Goal: Information Seeking & Learning: Learn about a topic

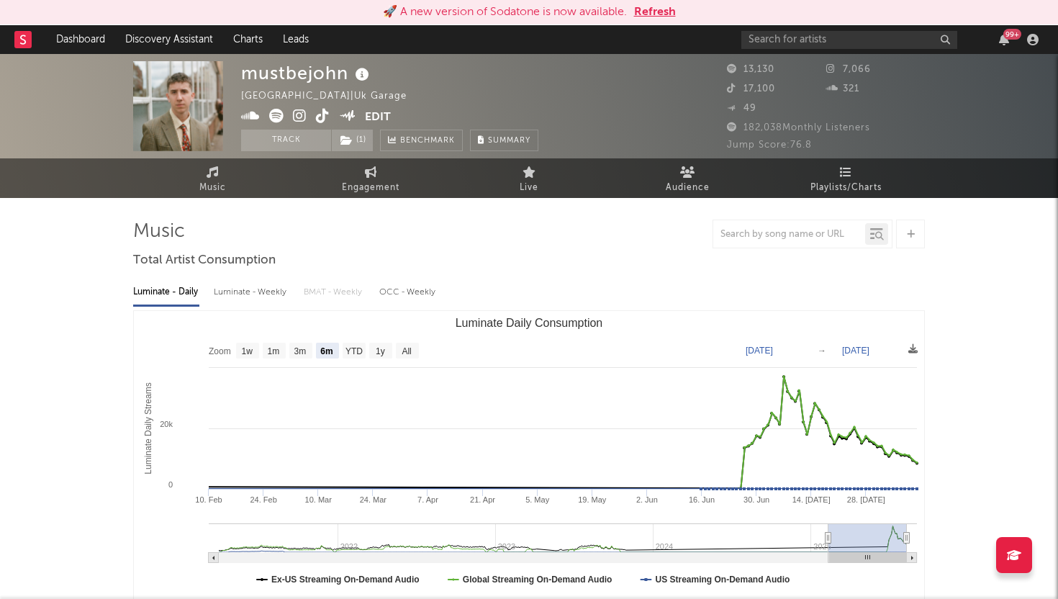
select select "6m"
click at [663, 12] on button "Refresh" at bounding box center [655, 12] width 42 height 17
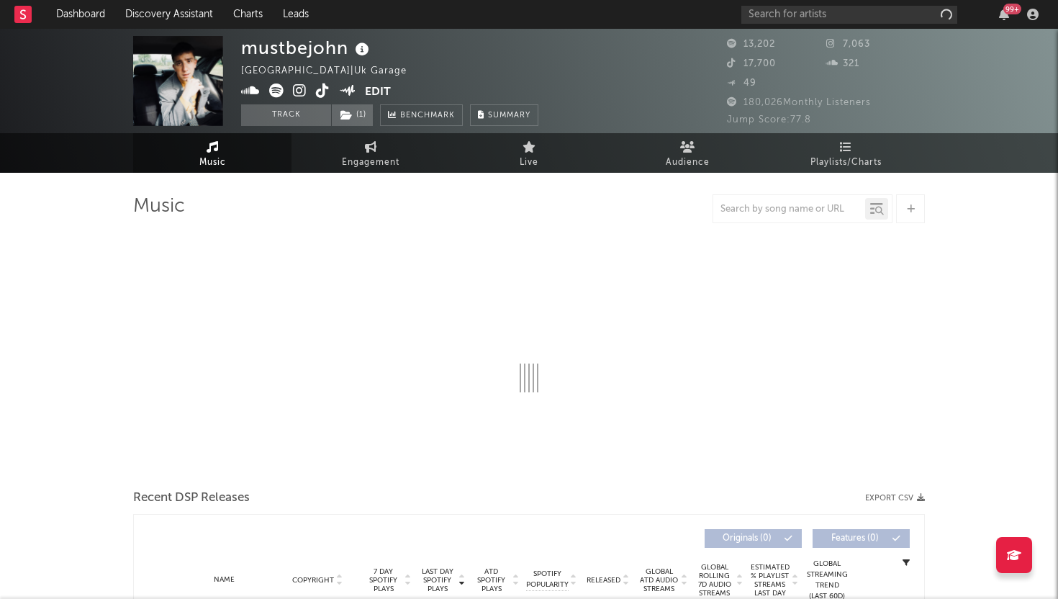
select select "6m"
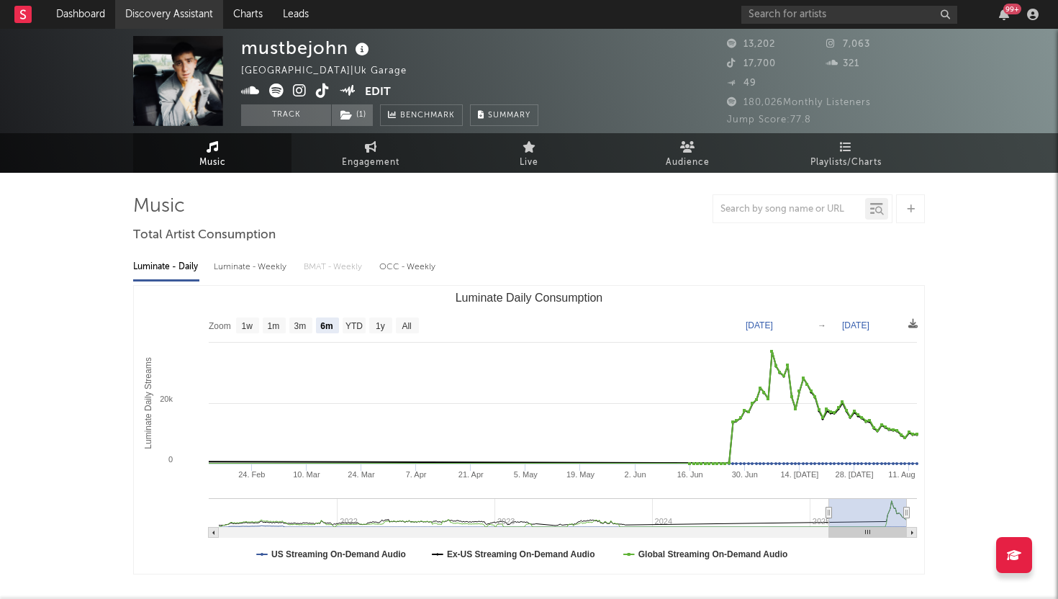
click at [130, 18] on link "Discovery Assistant" at bounding box center [169, 14] width 108 height 29
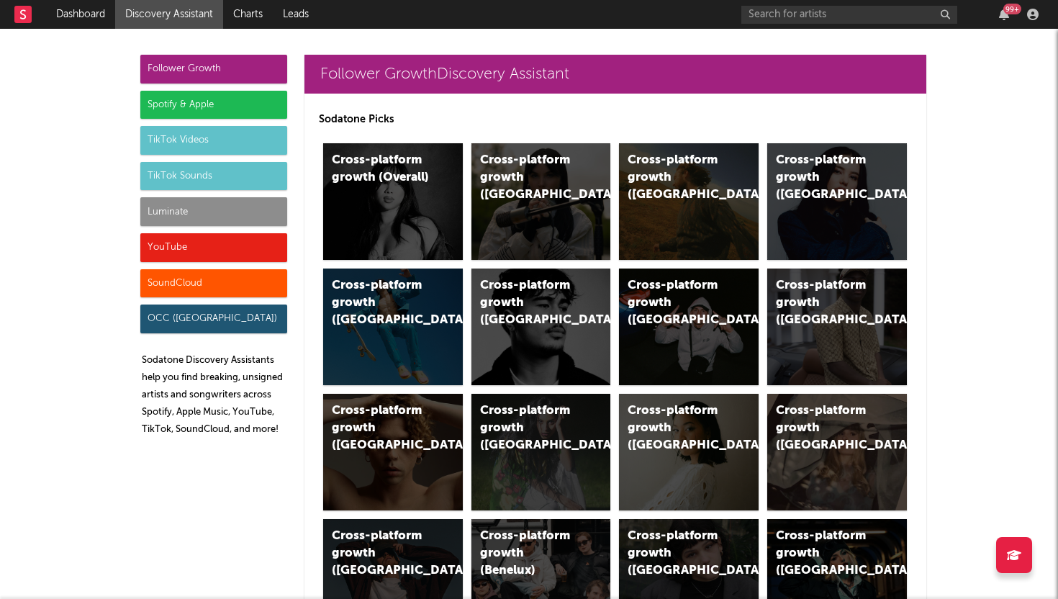
click at [225, 145] on div "TikTok Videos" at bounding box center [213, 140] width 147 height 29
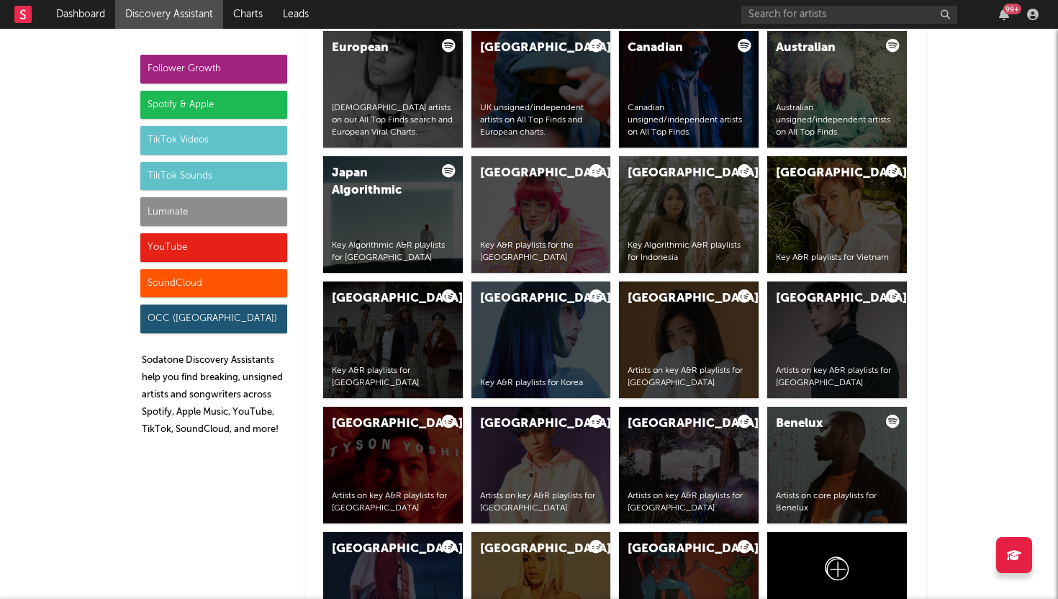
scroll to position [3725, 0]
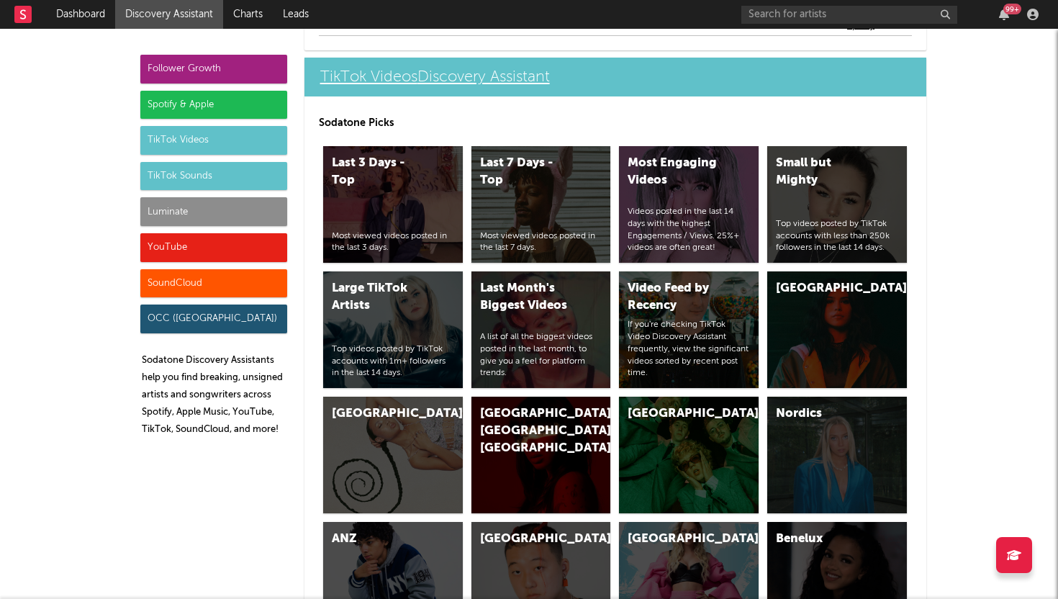
click at [379, 68] on link "TikTok Videos Discovery Assistant" at bounding box center [615, 77] width 622 height 39
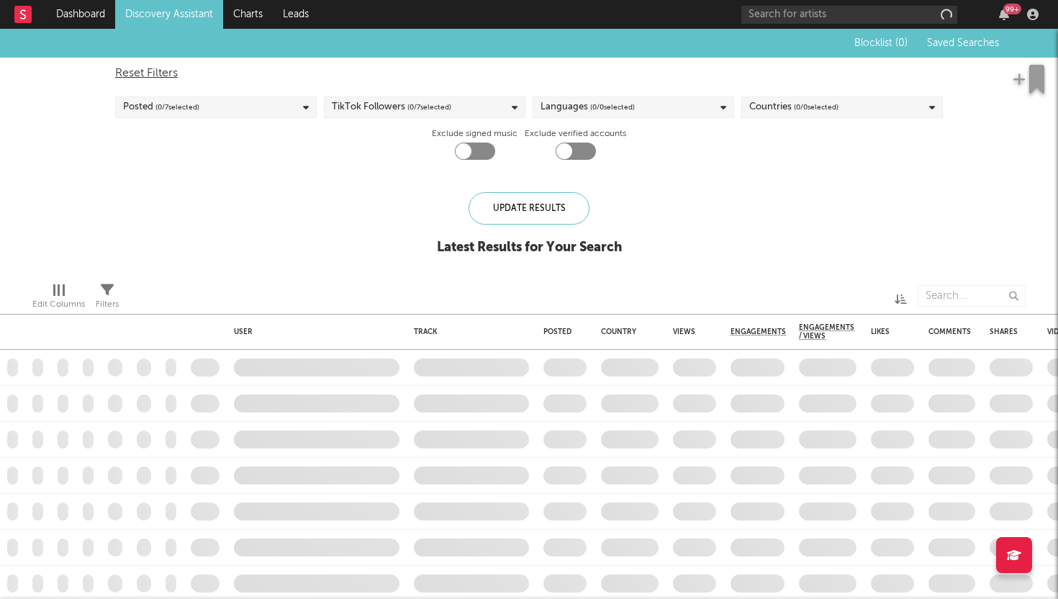
checkbox input "true"
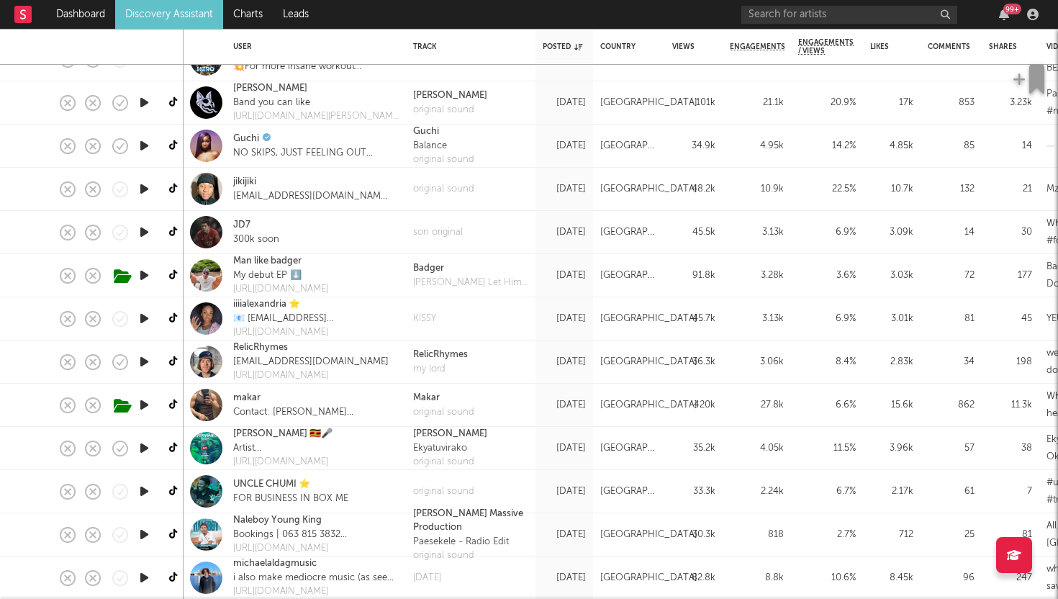
click at [299, 392] on div "makar" at bounding box center [316, 398] width 166 height 14
click at [389, 404] on div "makar Contact: arthur@mayfaro.com" at bounding box center [316, 405] width 180 height 43
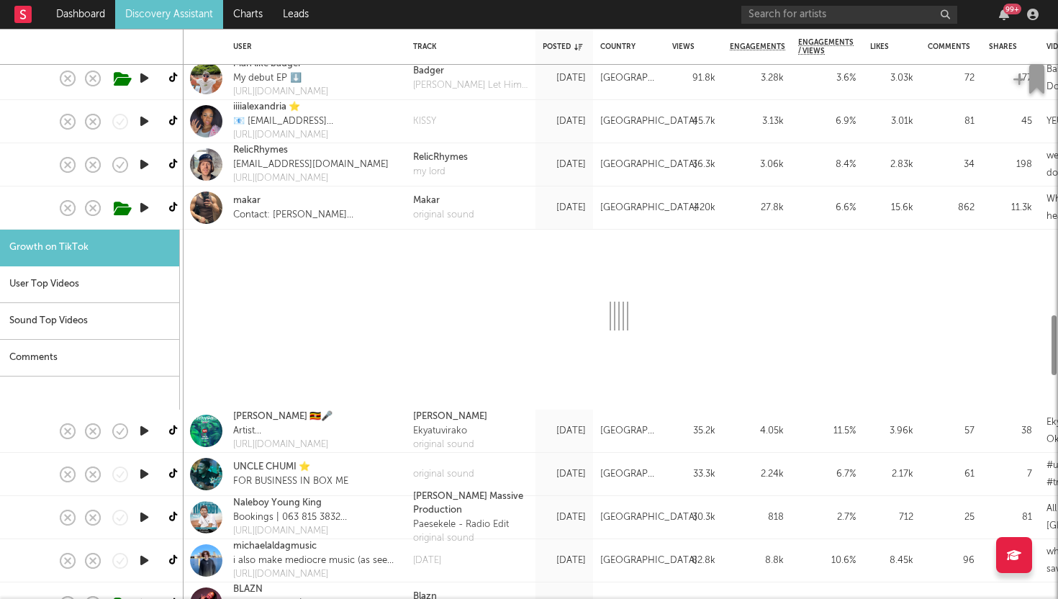
select select "1m"
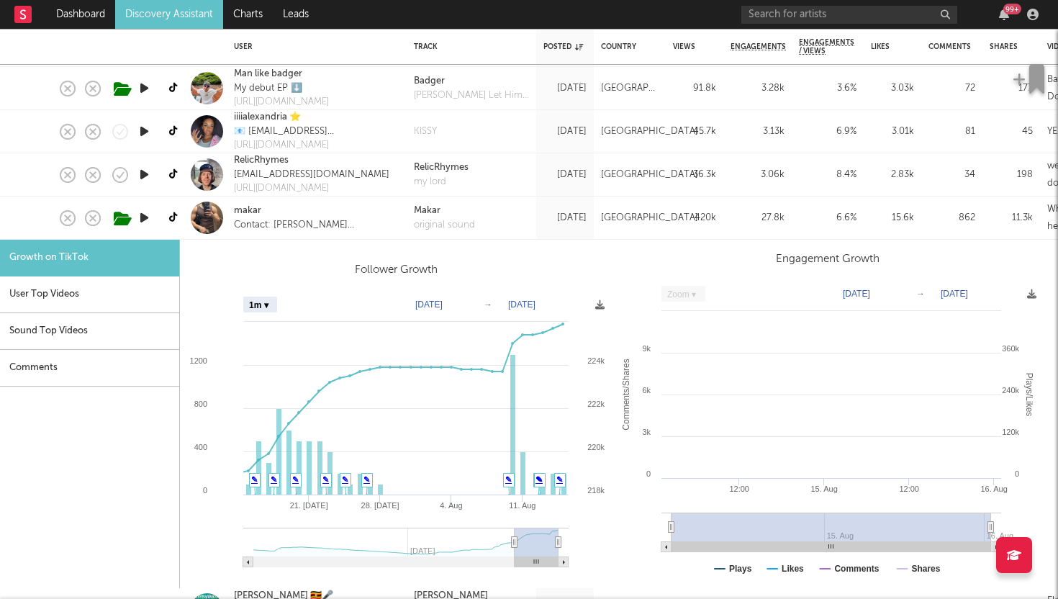
click at [144, 214] on icon "button" at bounding box center [144, 218] width 15 height 18
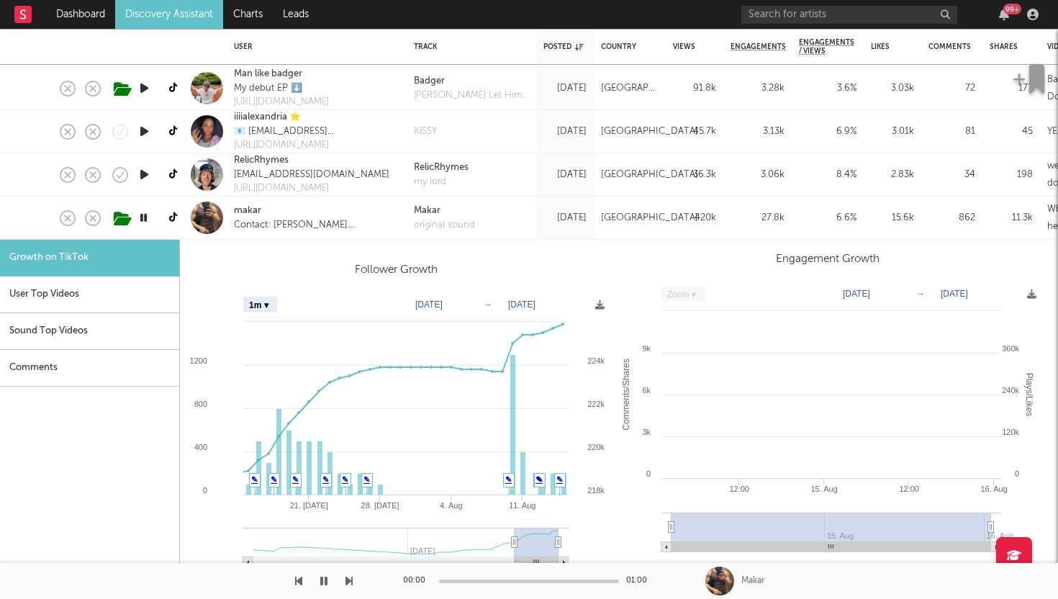
click at [144, 214] on icon "button" at bounding box center [144, 218] width 14 height 18
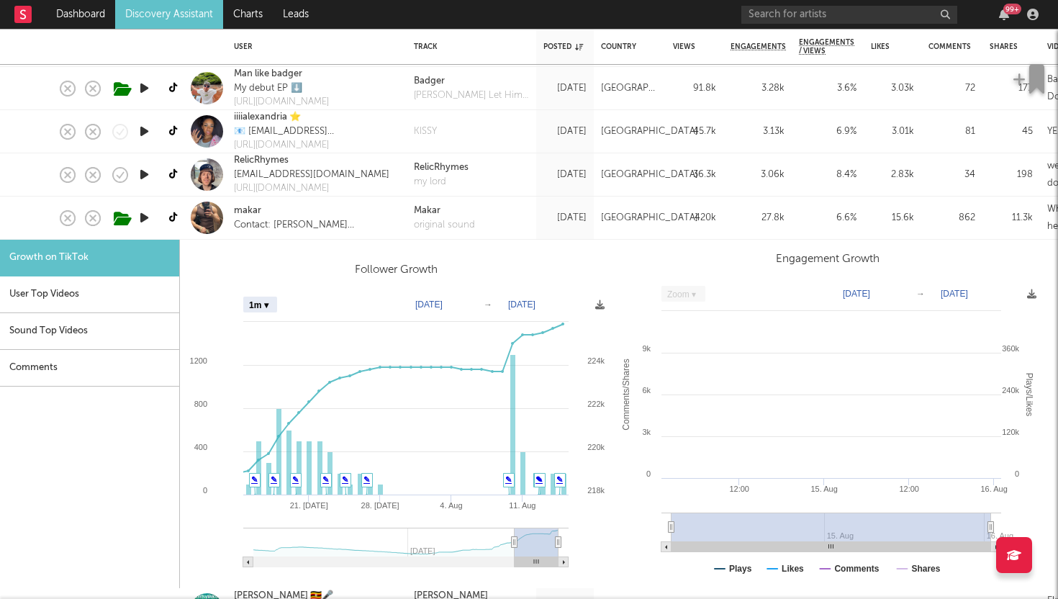
click at [144, 214] on icon "button" at bounding box center [144, 218] width 15 height 18
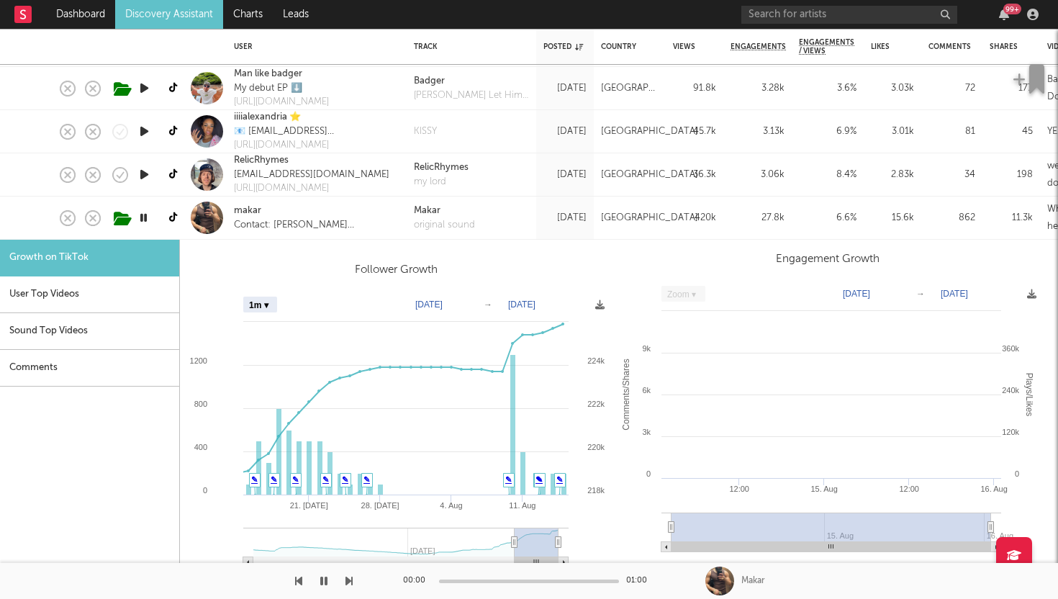
click at [142, 170] on icon "button" at bounding box center [144, 175] width 15 height 18
click at [148, 217] on icon "button" at bounding box center [144, 218] width 15 height 18
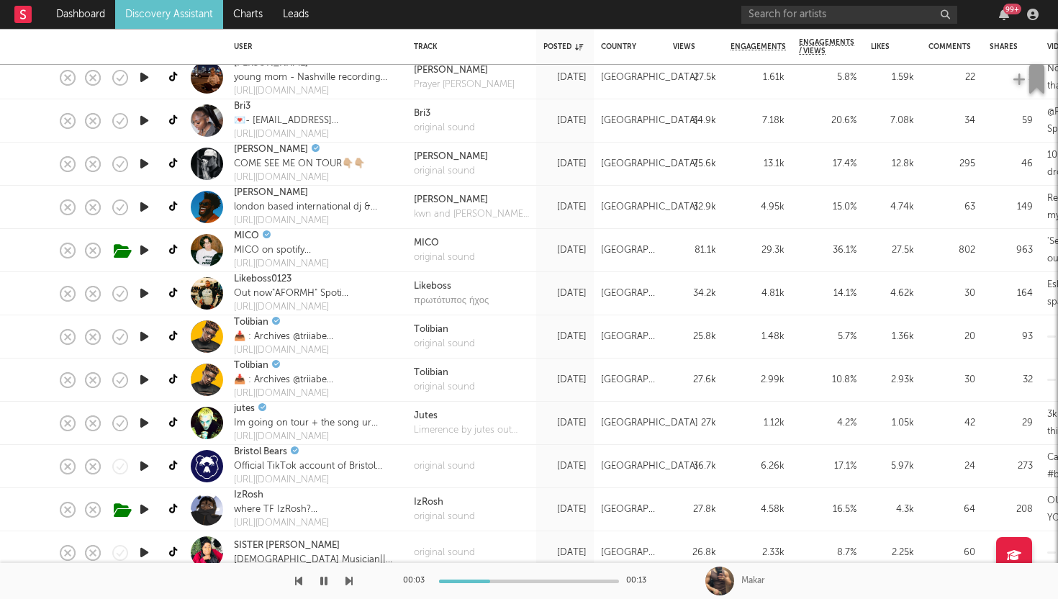
click at [141, 204] on icon "button" at bounding box center [144, 207] width 15 height 18
click at [141, 209] on icon "button" at bounding box center [144, 207] width 14 height 18
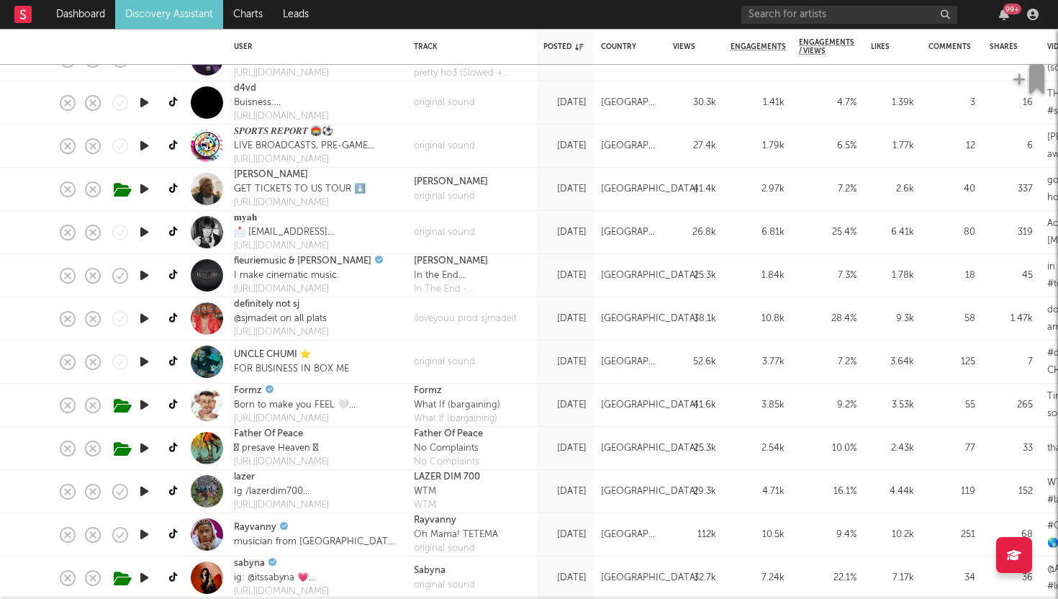
click at [144, 404] on icon "button" at bounding box center [144, 405] width 15 height 18
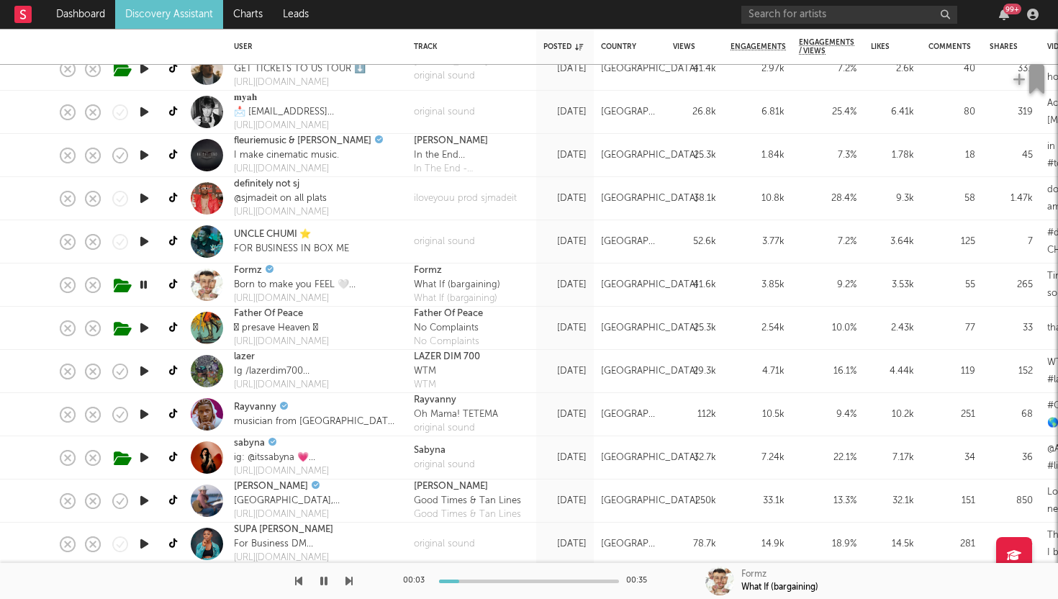
click at [145, 453] on icon "button" at bounding box center [144, 457] width 15 height 18
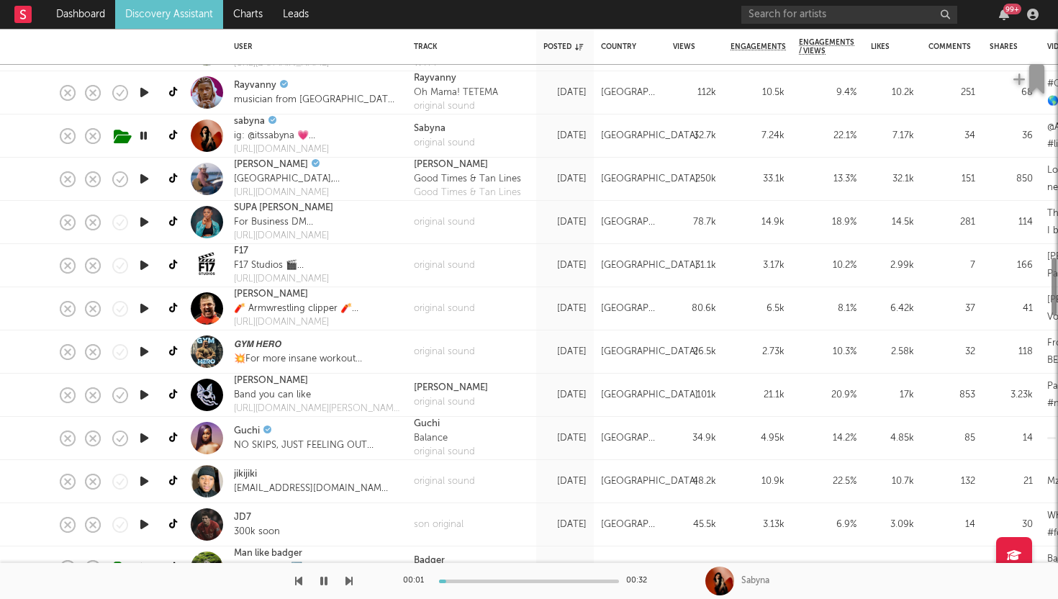
select select "1m"
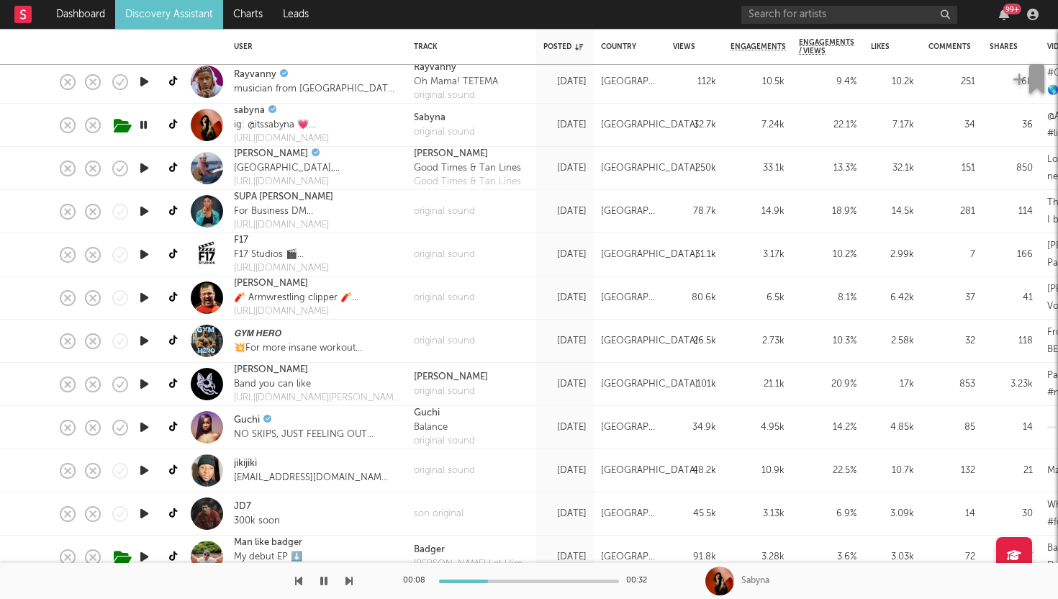
click at [143, 382] on icon "button" at bounding box center [144, 384] width 15 height 18
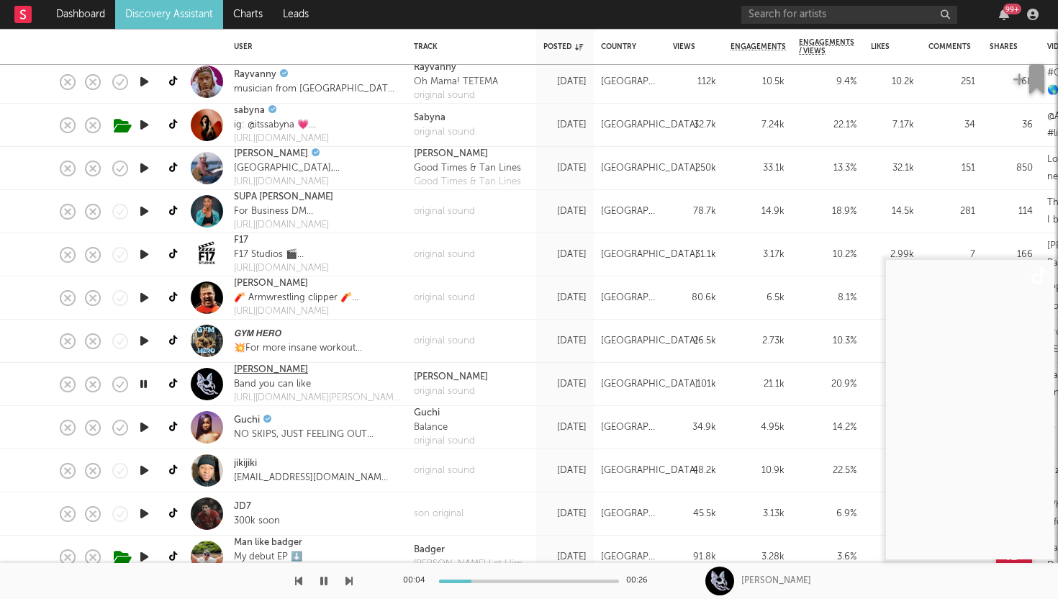
click at [249, 370] on link "Lovejoy" at bounding box center [271, 370] width 74 height 14
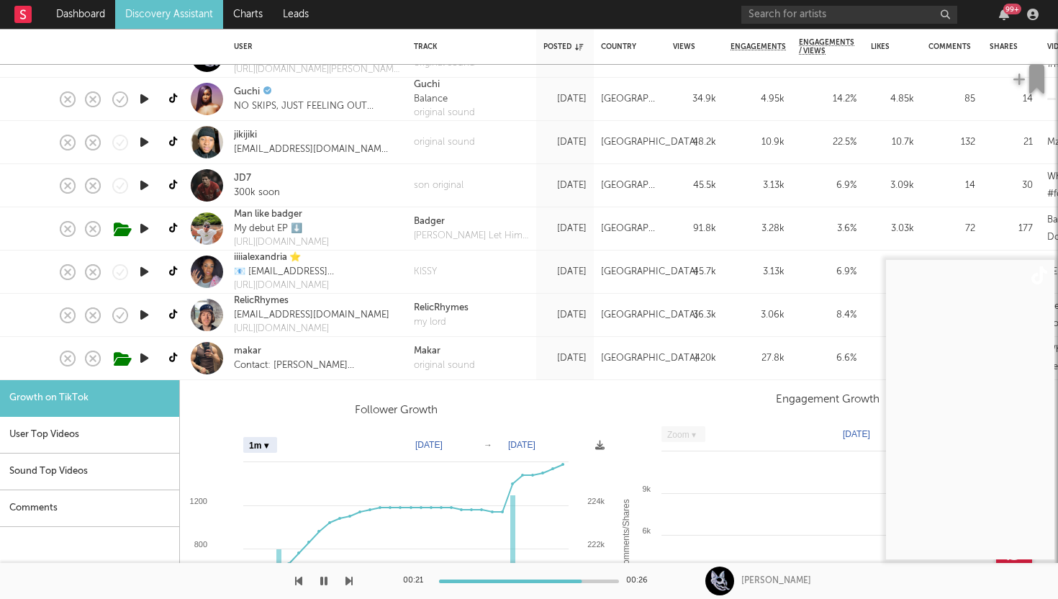
click at [383, 353] on div "makar Contact: arthur@mayfaro.com" at bounding box center [317, 358] width 180 height 43
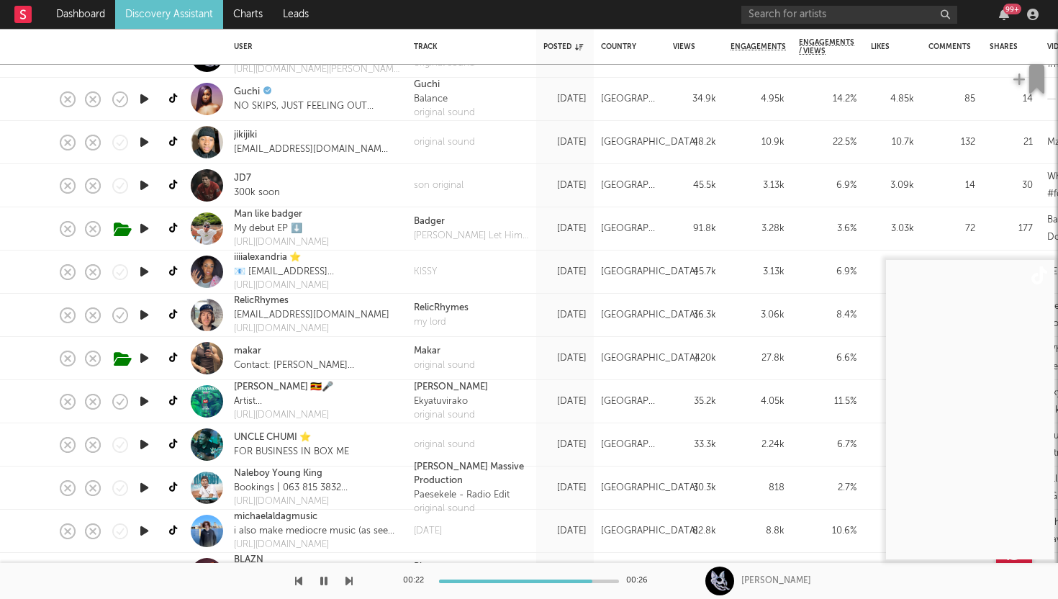
click at [142, 361] on icon "button" at bounding box center [144, 358] width 15 height 18
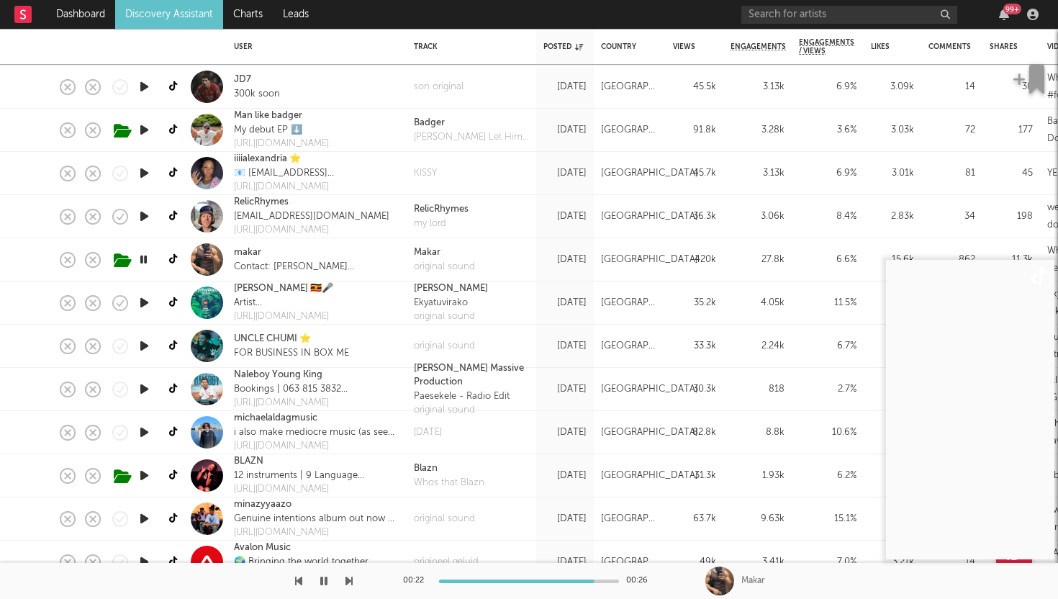
click at [139, 436] on icon "button" at bounding box center [144, 432] width 15 height 18
click at [253, 415] on link "michaelaldagmusic" at bounding box center [275, 418] width 83 height 14
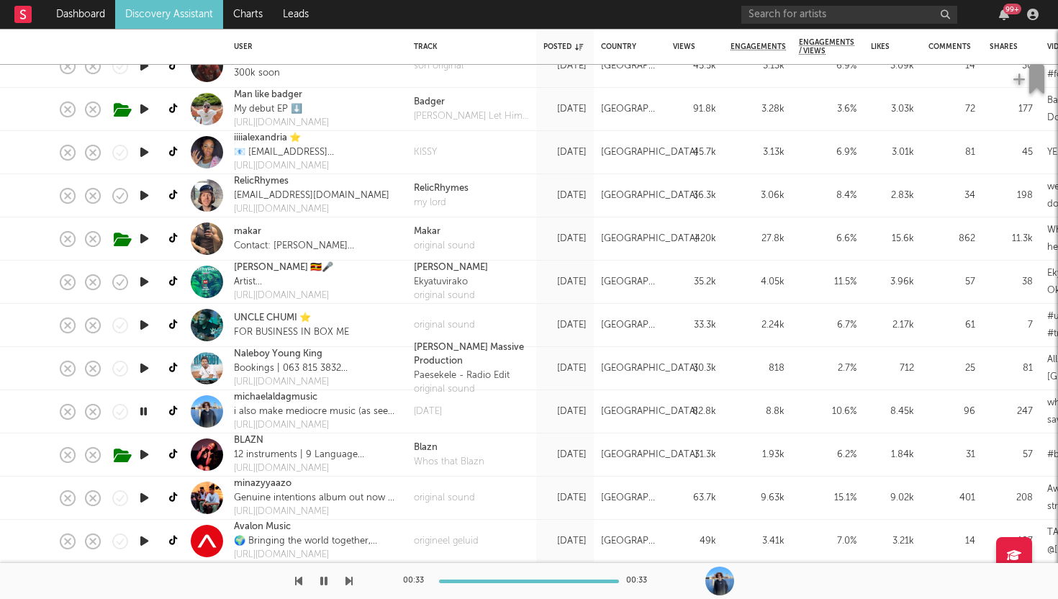
click at [492, 412] on div "[DATE]" at bounding box center [472, 411] width 130 height 43
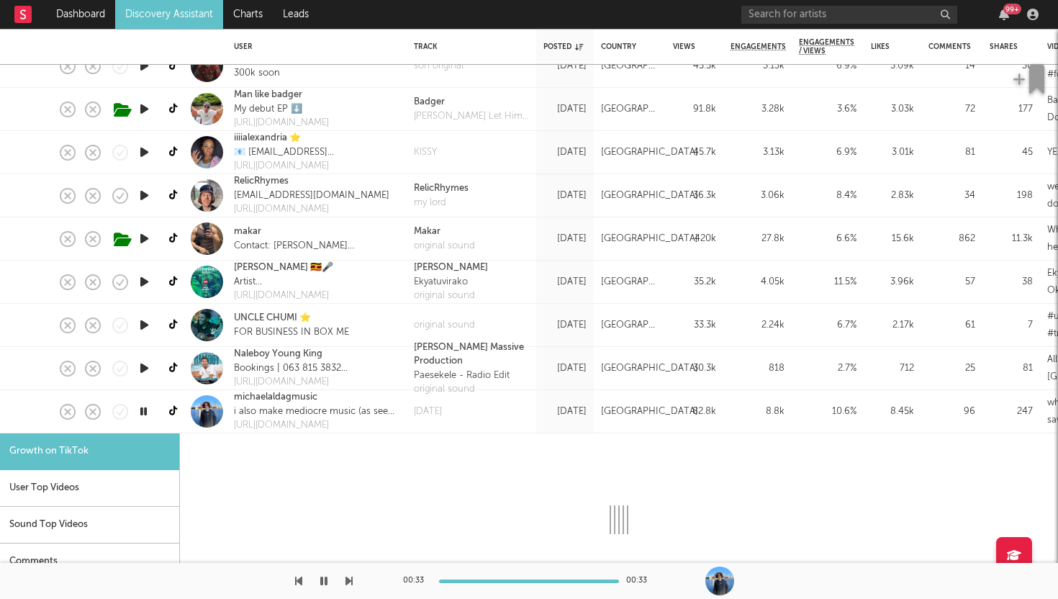
select select "1m"
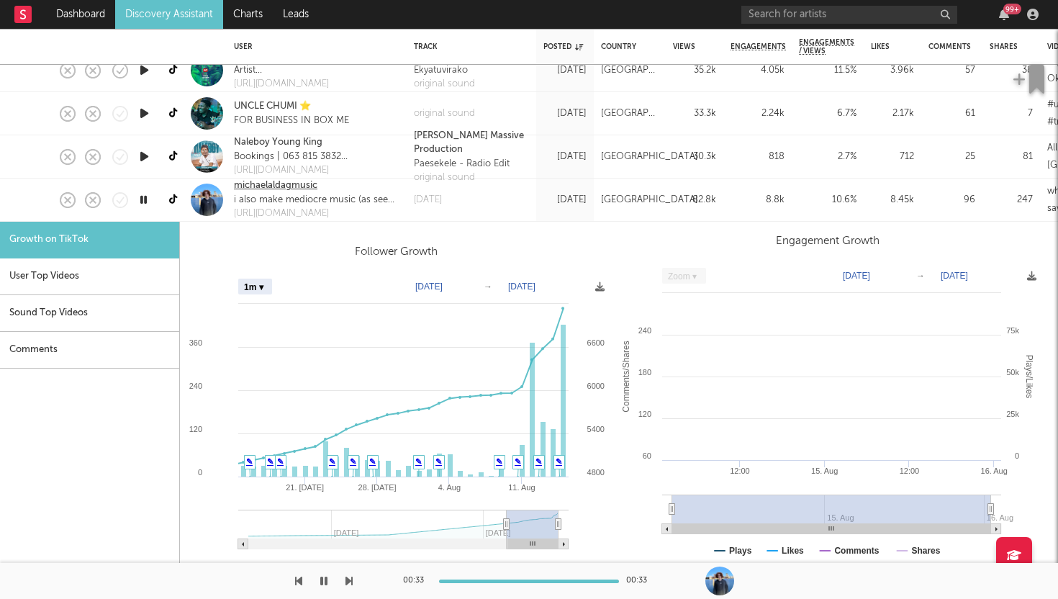
click at [289, 179] on link "michaelaldagmusic" at bounding box center [275, 185] width 83 height 14
click at [517, 204] on div "[DATE]" at bounding box center [472, 199] width 130 height 43
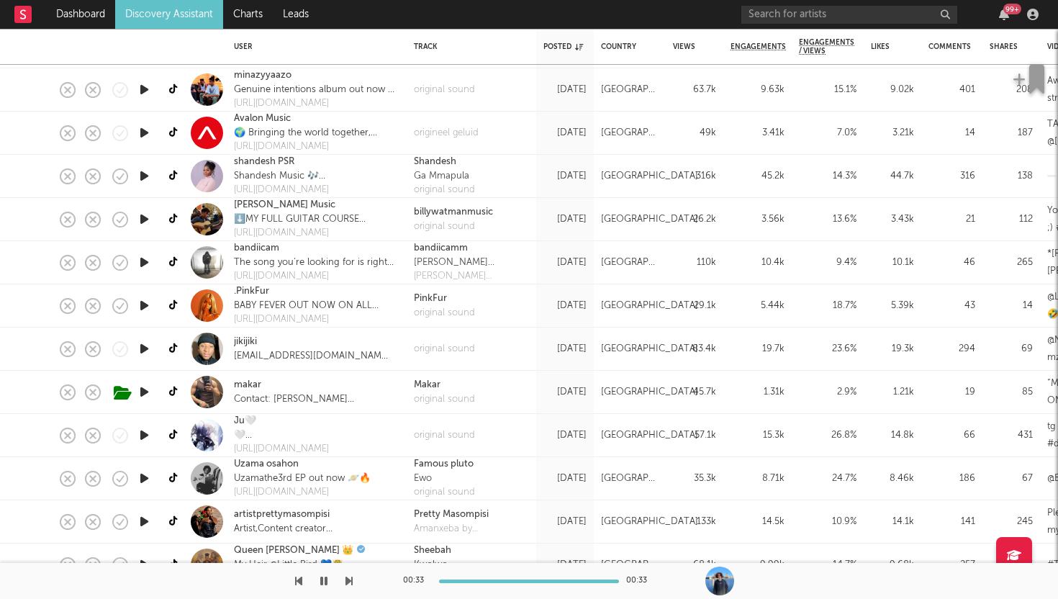
click at [140, 439] on icon "button" at bounding box center [144, 435] width 15 height 18
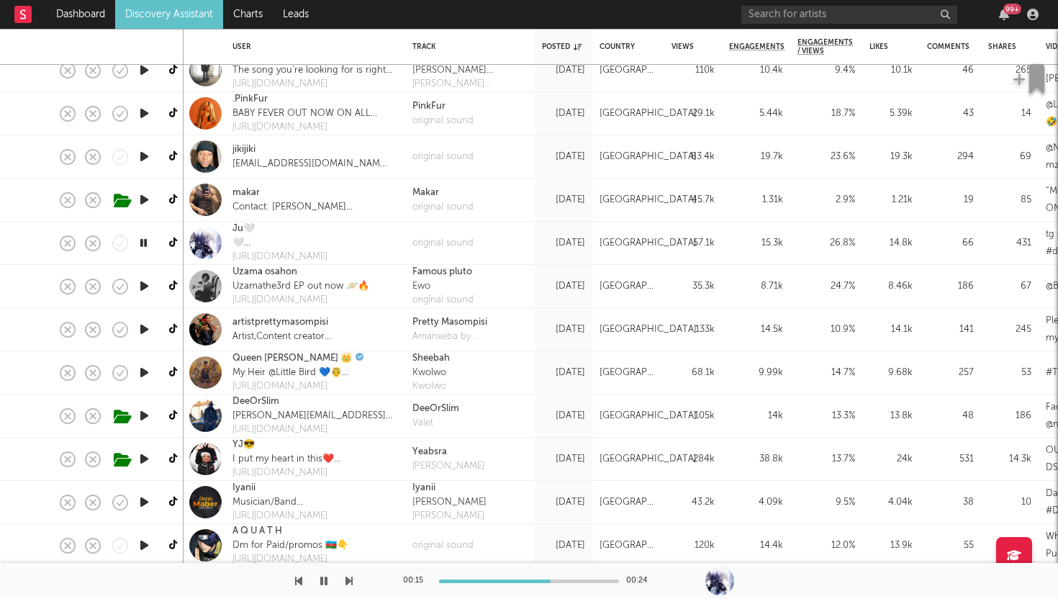
click at [384, 423] on div "DeeOrSlim Benjamin@DBAtalent.co.uk https://orcd.co/deeorslimvalet" at bounding box center [315, 415] width 180 height 43
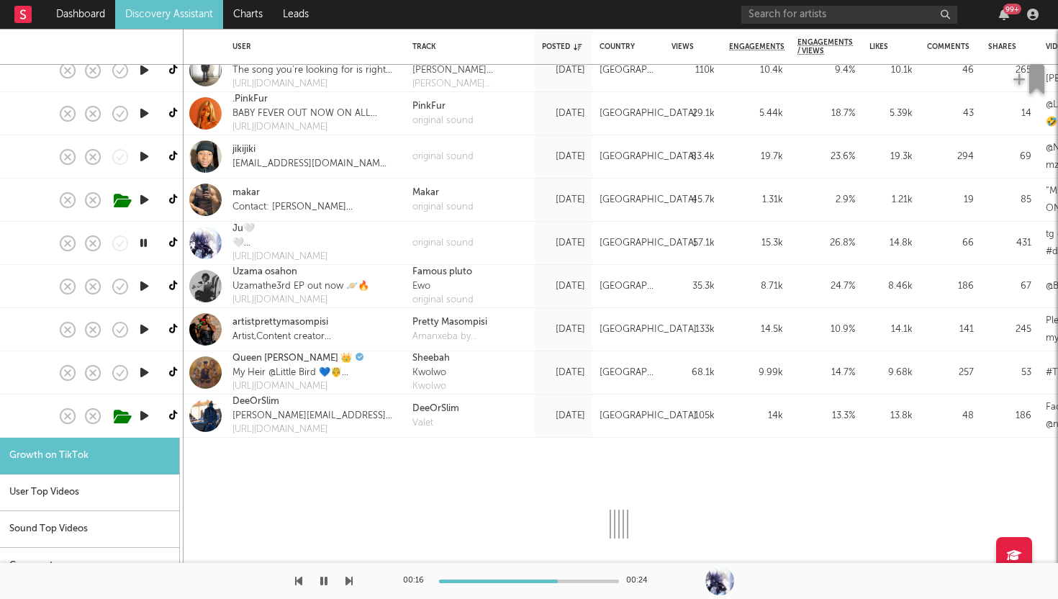
select select "1m"
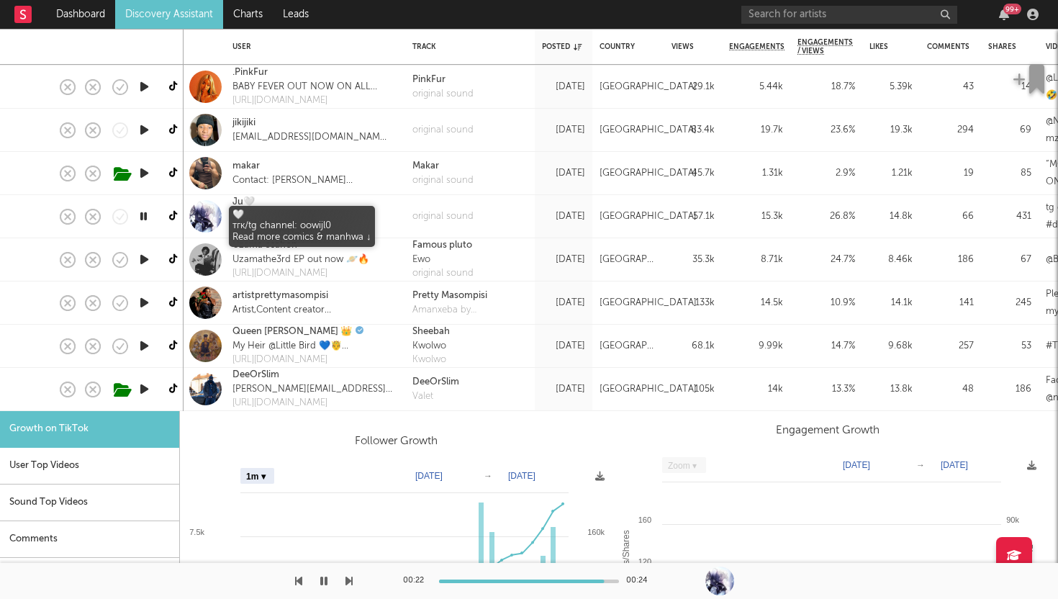
click at [334, 212] on div "🤍 тгк/tg channel: oowijl0 Read more comics & manhwa ↓" at bounding box center [301, 216] width 139 height 14
click at [374, 219] on div "Ju🤍 🤍 тгк/tg channel: oowijl0 Read more comics & manhwa ↓ https://bit.ly/webcom…" at bounding box center [315, 216] width 180 height 43
select select "1m"
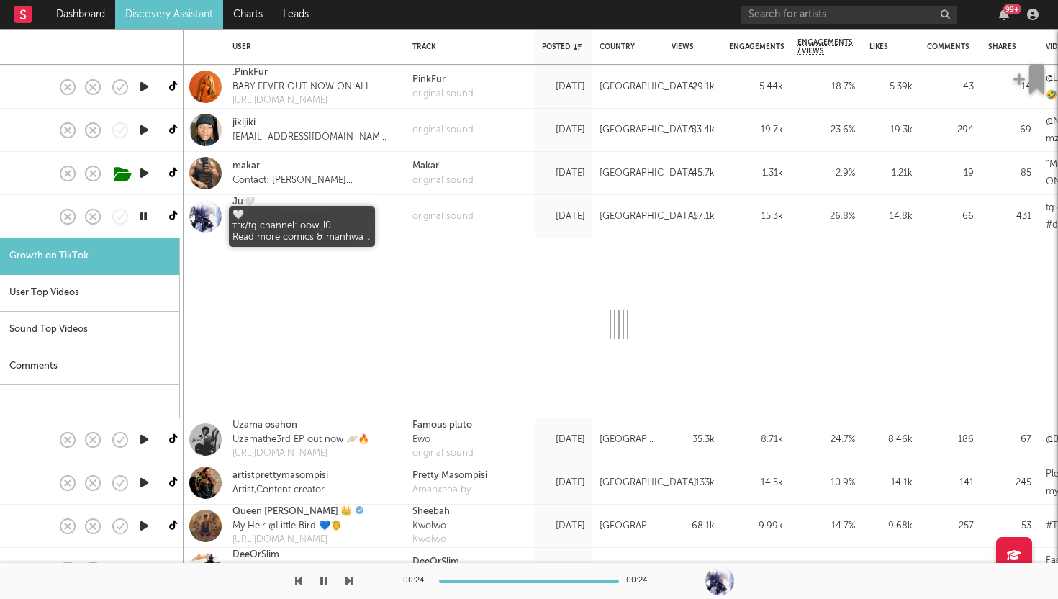
select select "1m"
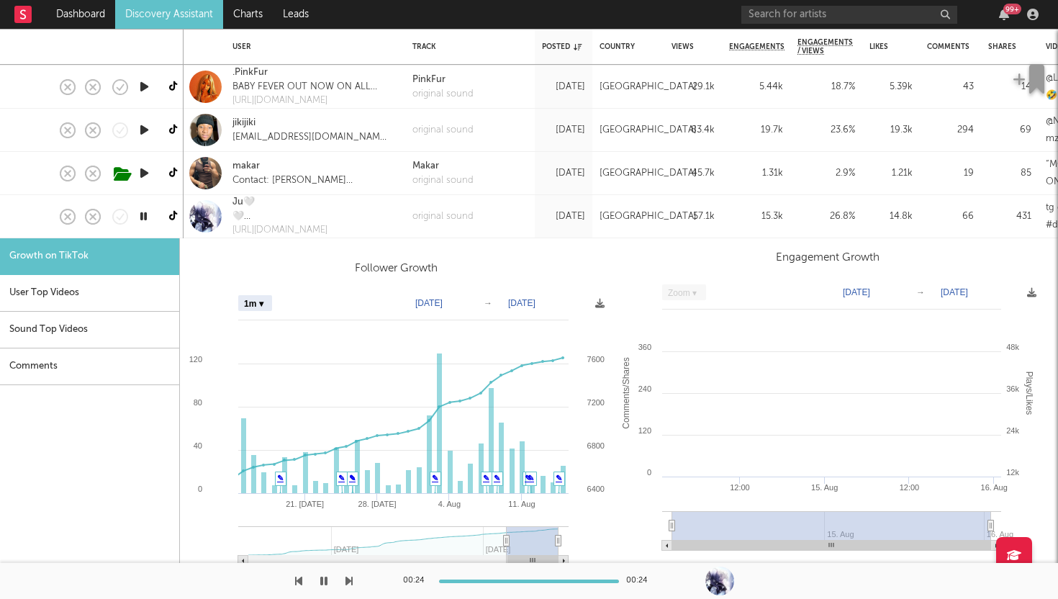
click at [379, 215] on div "Ju🤍 🤍 тгк/tg channel: oowijl0 Read more comics & manhwa ↓ https://bit.ly/webcom…" at bounding box center [315, 216] width 180 height 43
select select "1m"
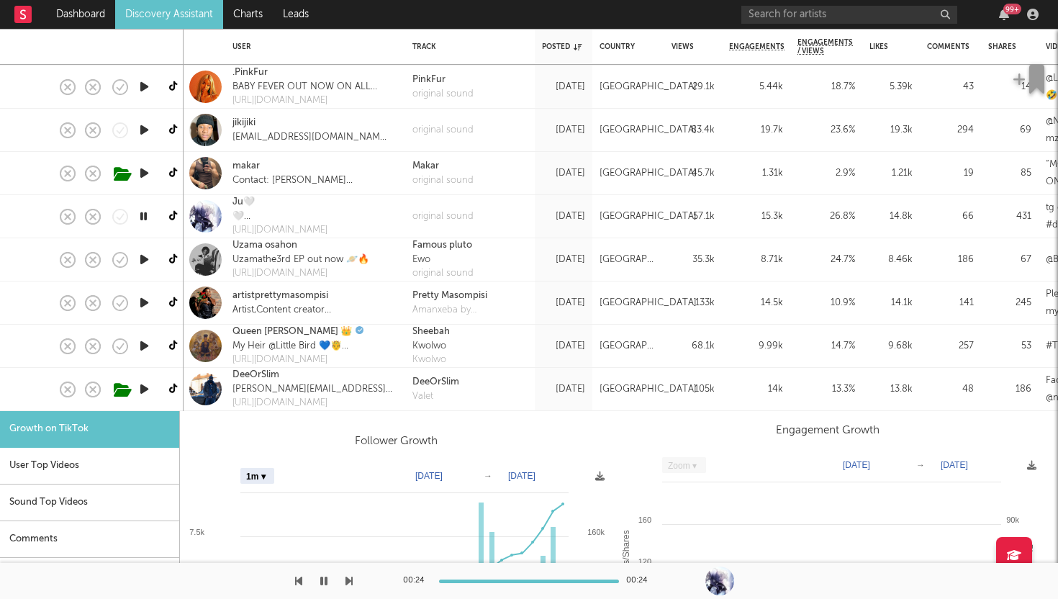
click at [143, 219] on icon "button" at bounding box center [144, 216] width 14 height 18
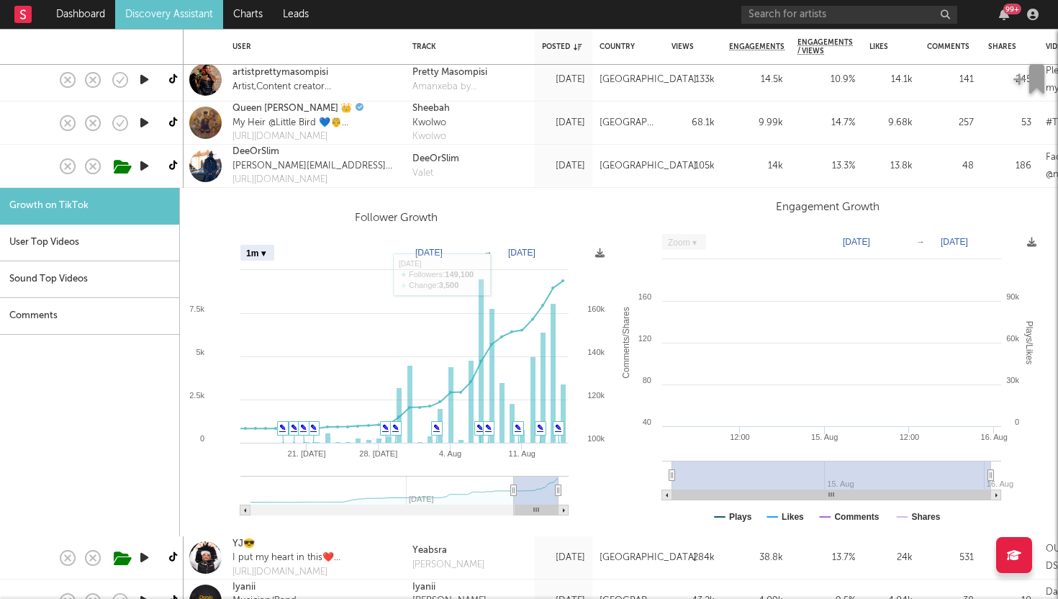
click at [384, 177] on div "DeeOrSlim Benjamin@DBAtalent.co.uk https://orcd.co/deeorslimvalet" at bounding box center [315, 166] width 180 height 43
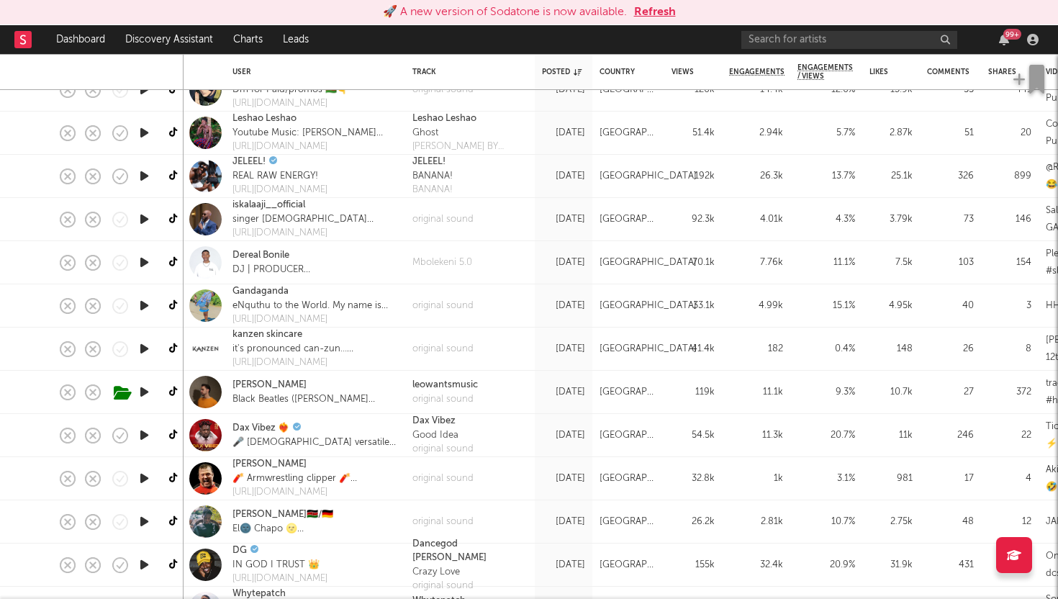
click at [505, 344] on div "original sound" at bounding box center [470, 348] width 130 height 43
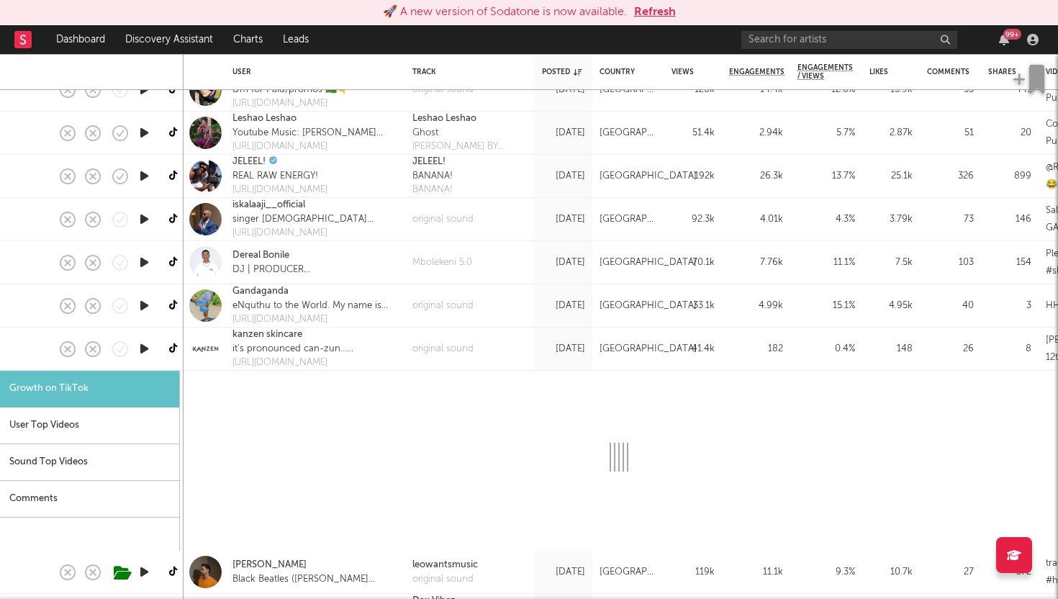
select select "1m"
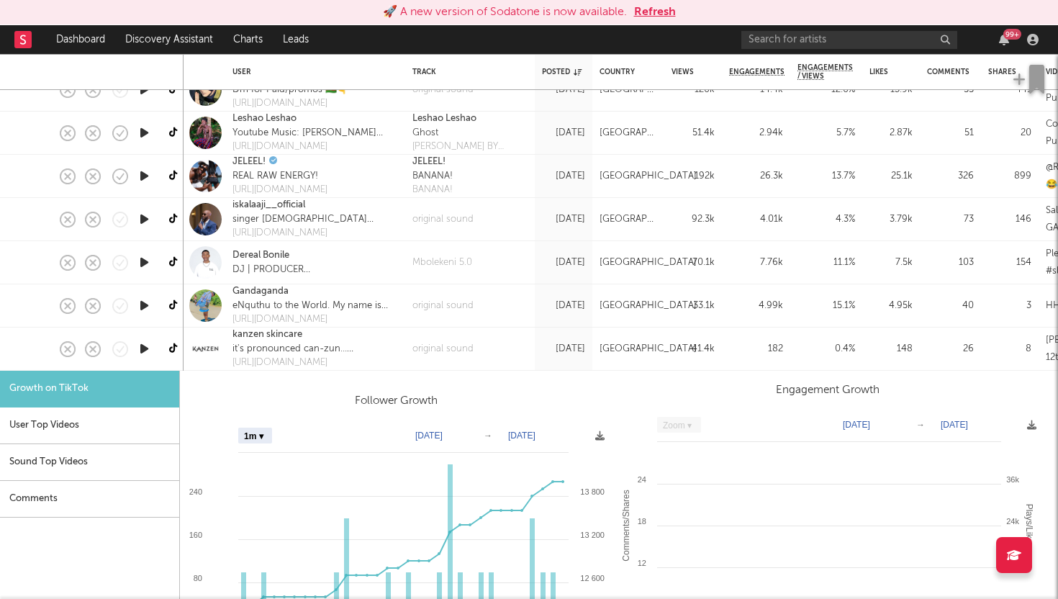
click at [520, 349] on div "original sound" at bounding box center [470, 348] width 130 height 43
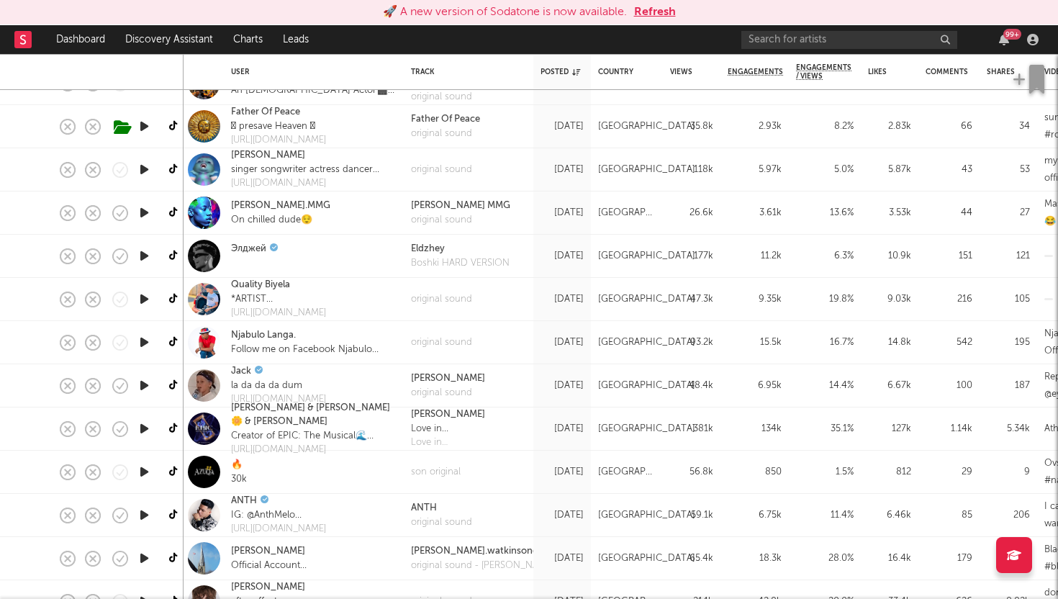
click at [643, 12] on button "Refresh" at bounding box center [655, 12] width 42 height 17
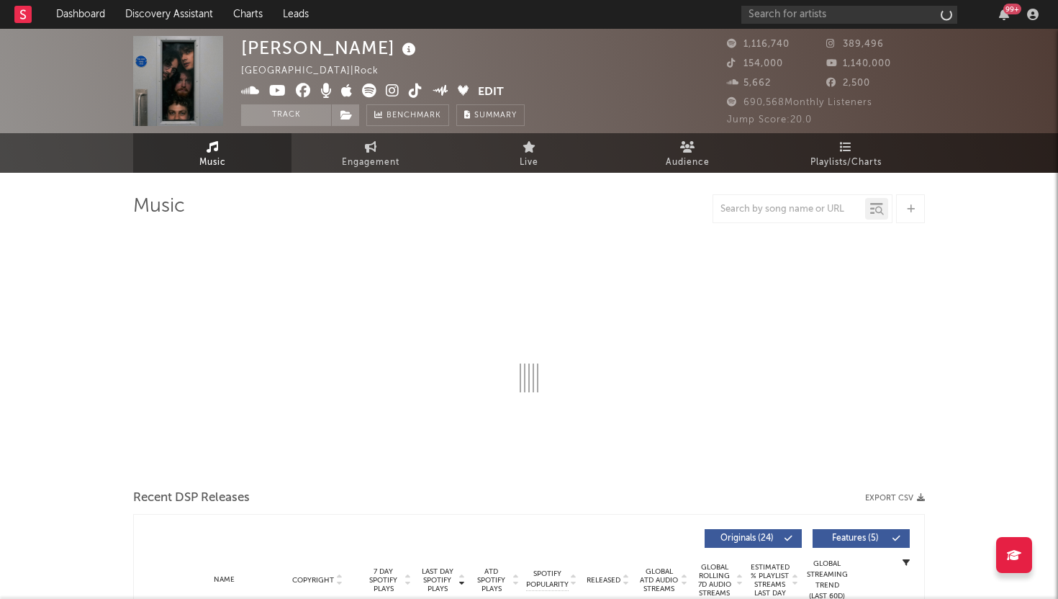
select select "6m"
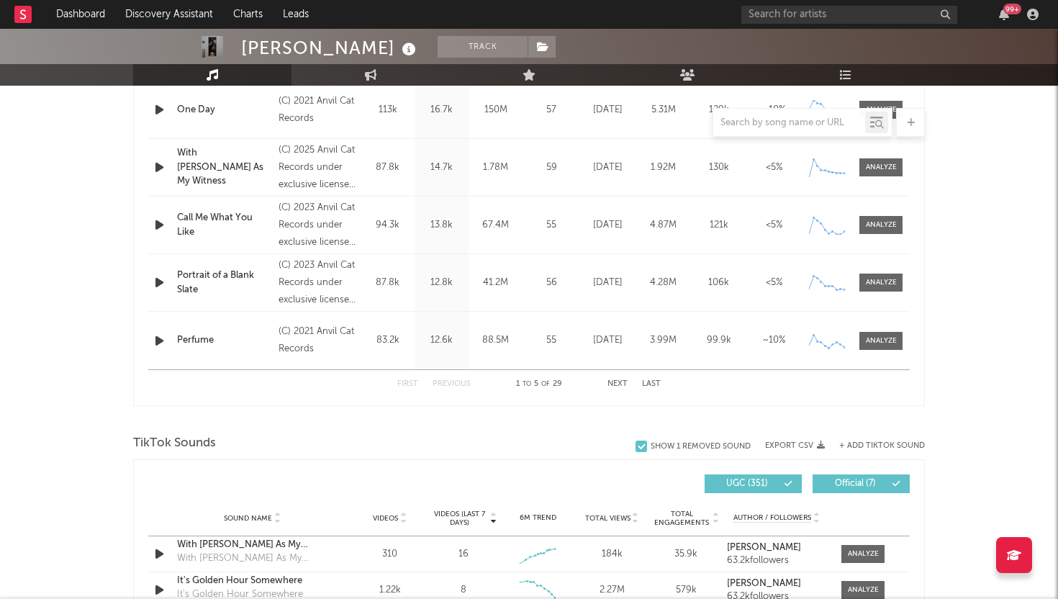
scroll to position [644, 0]
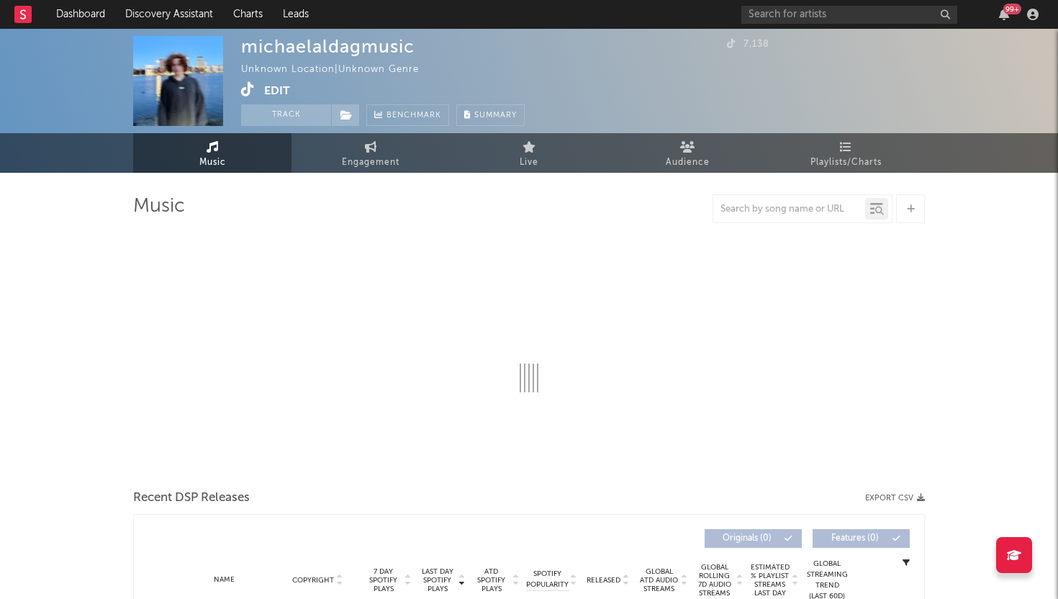
select select "1w"
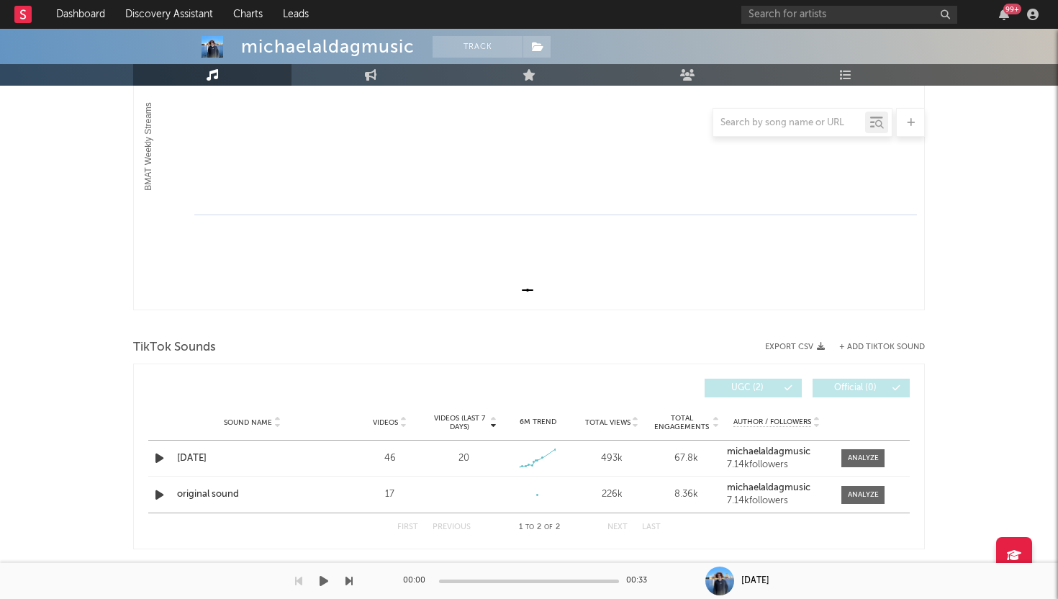
scroll to position [283, 0]
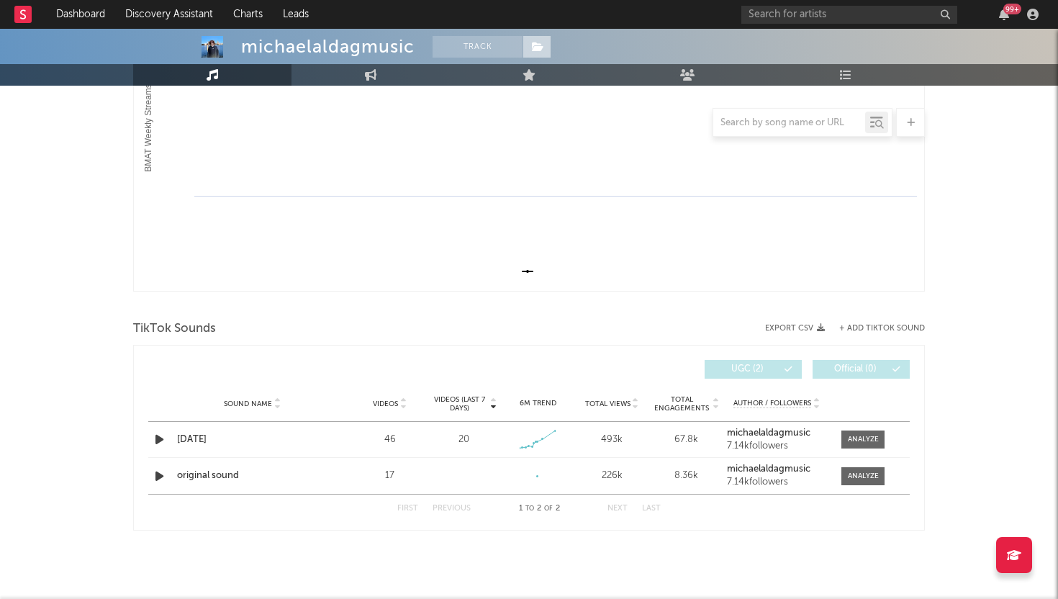
click at [533, 47] on icon at bounding box center [538, 47] width 12 height 10
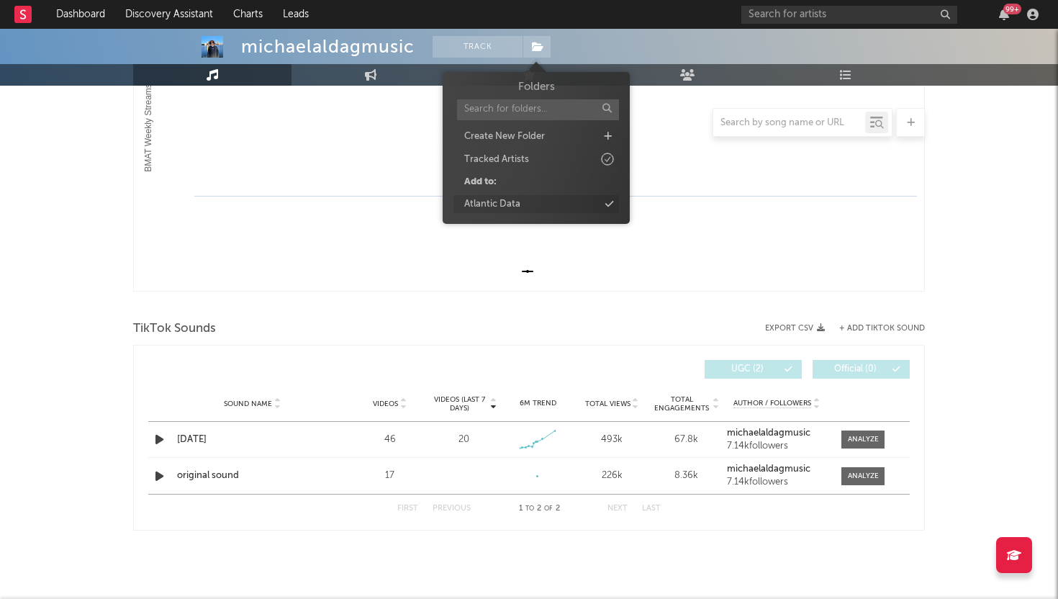
click at [504, 204] on div "Atlantic Data" at bounding box center [492, 204] width 56 height 14
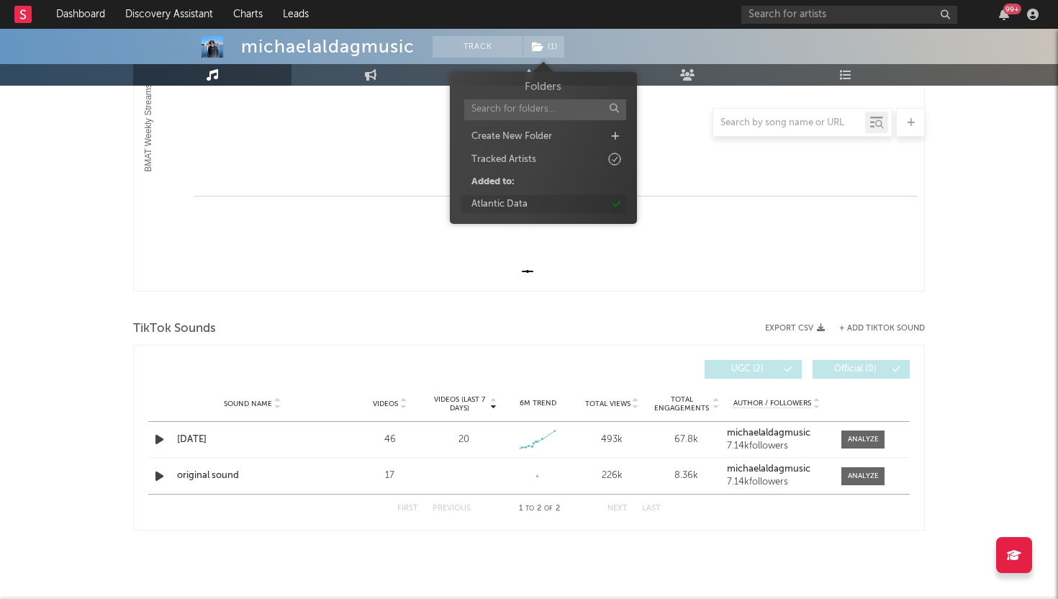
click at [515, 205] on div "Atlantic Data" at bounding box center [499, 204] width 56 height 14
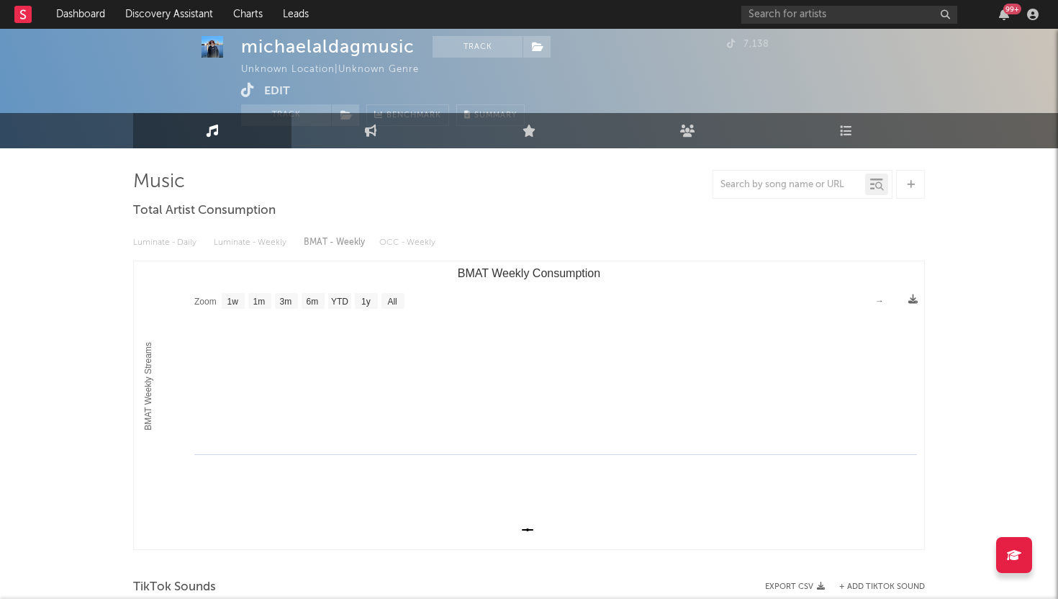
scroll to position [0, 0]
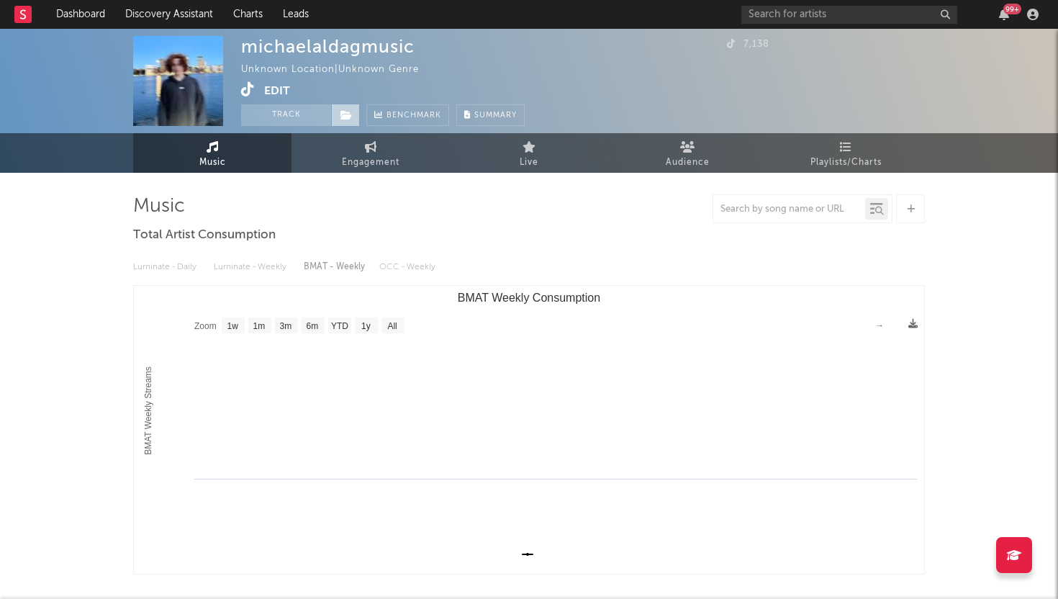
click at [348, 112] on icon at bounding box center [346, 115] width 12 height 10
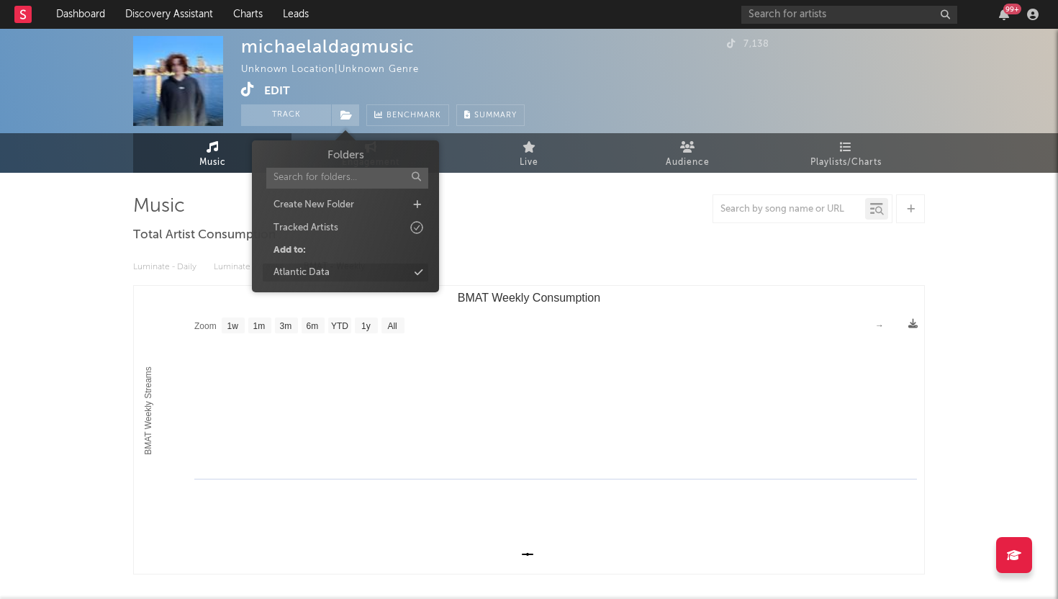
click at [366, 272] on div "Atlantic Data" at bounding box center [346, 272] width 166 height 19
click at [683, 275] on div "Luminate - Daily Luminate - Weekly BMAT - Weekly OCC - Weekly" at bounding box center [529, 267] width 792 height 24
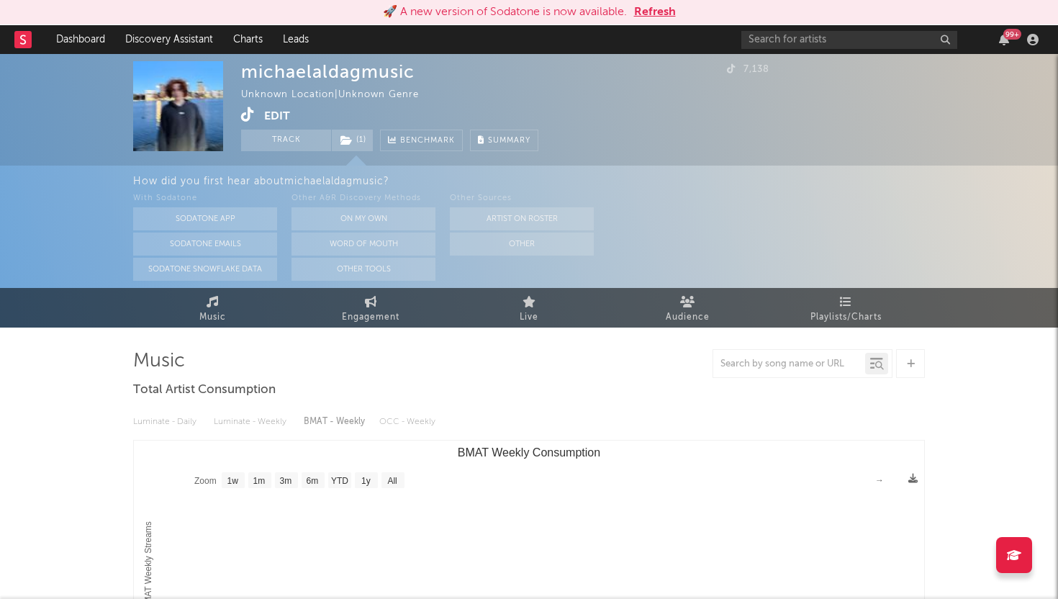
click at [653, 9] on button "Refresh" at bounding box center [655, 12] width 42 height 17
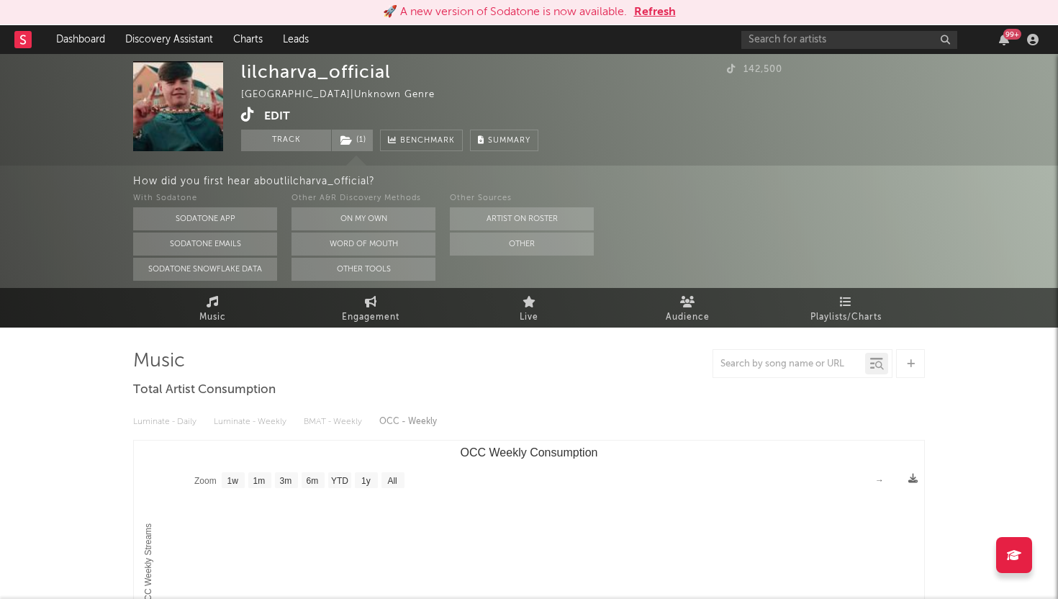
select select "1w"
click at [95, 42] on link "Dashboard" at bounding box center [80, 39] width 69 height 29
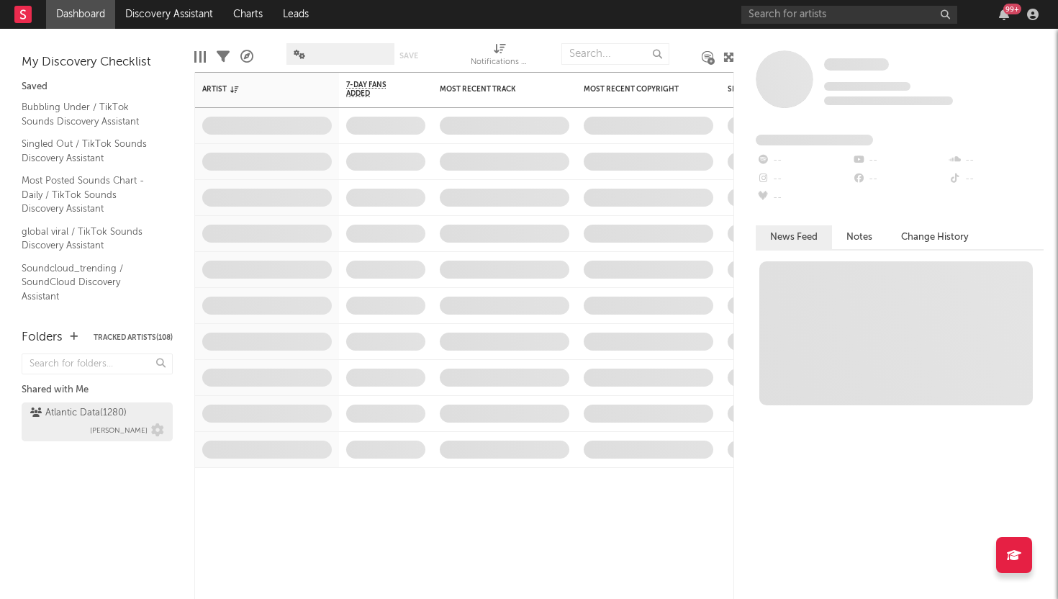
click at [75, 430] on div "Atlantic Data ( 1280 ) [PERSON_NAME]" at bounding box center [97, 421] width 134 height 35
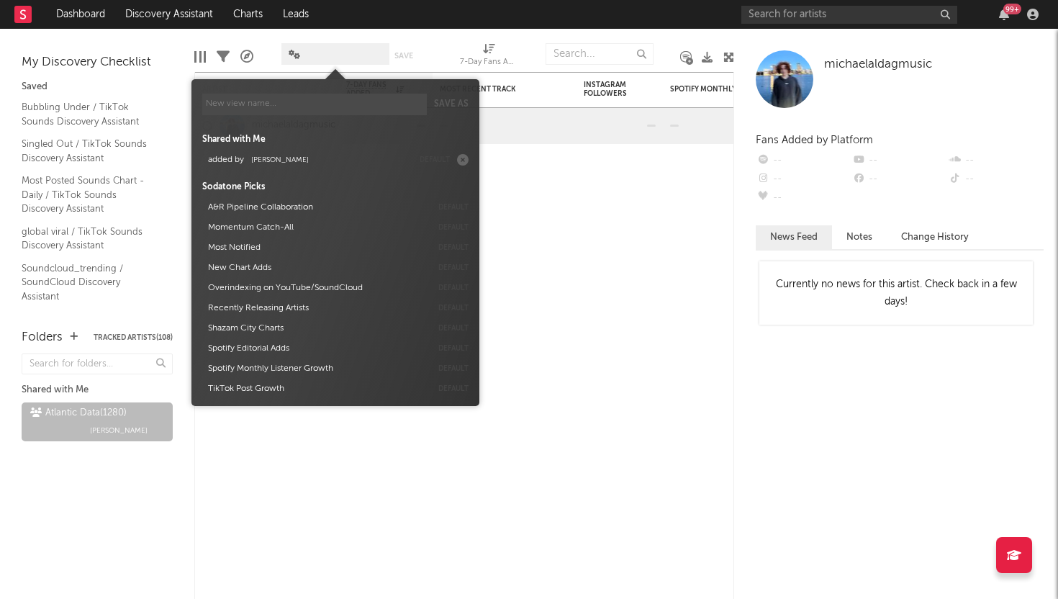
click at [350, 62] on span at bounding box center [335, 54] width 108 height 22
click at [349, 162] on button "added by [PERSON_NAME]" at bounding box center [307, 160] width 209 height 20
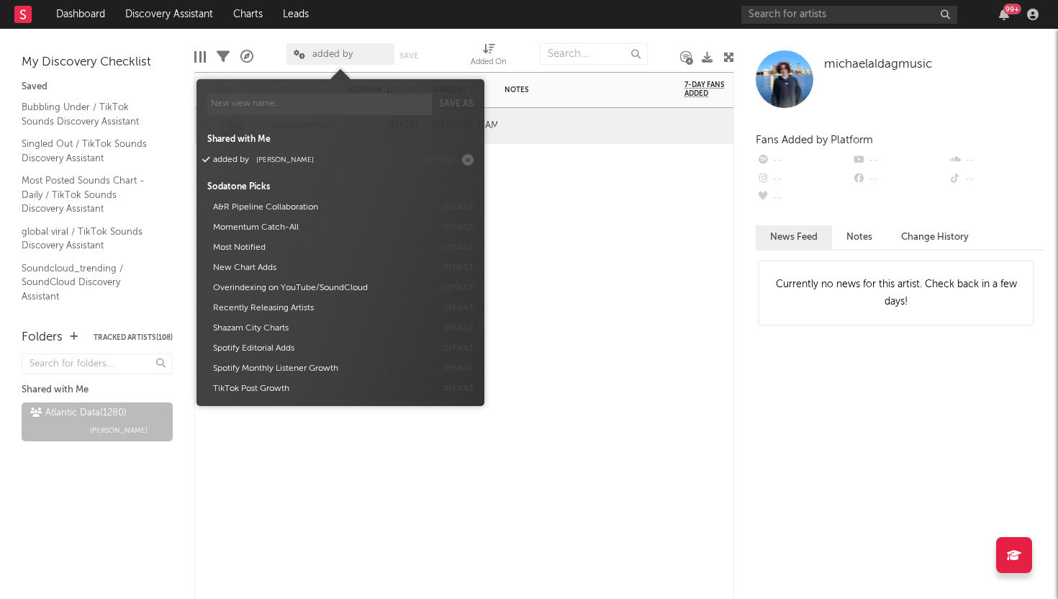
click at [581, 193] on div "Artist Notifications Added On Added By Notes 7-Day Fans Added WoW % Change Most…" at bounding box center [464, 335] width 540 height 527
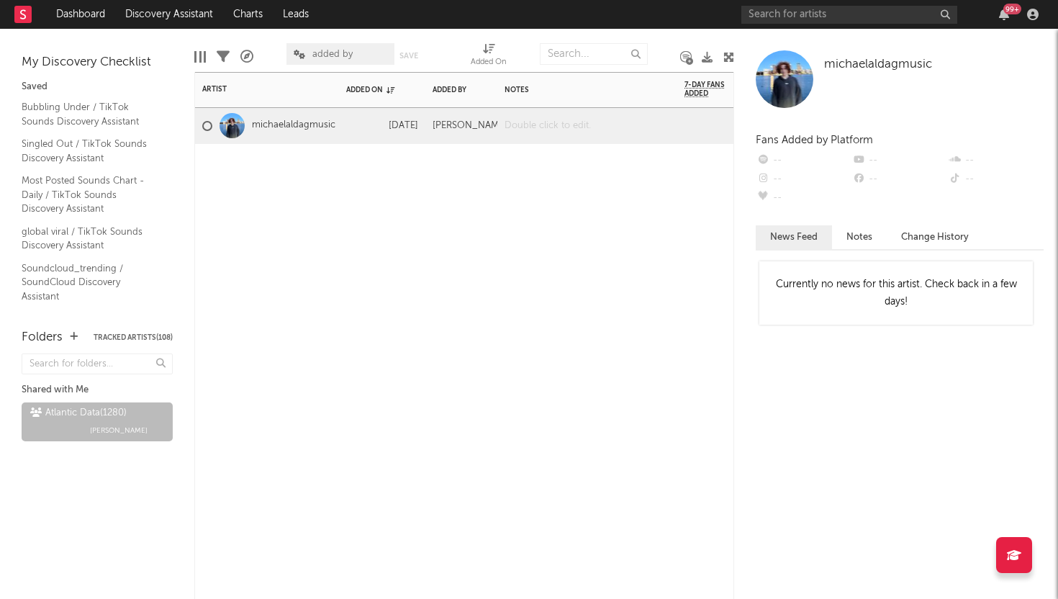
click at [523, 117] on div at bounding box center [587, 125] width 180 height 35
click at [561, 115] on div "teasing song Saturday" at bounding box center [587, 125] width 180 height 35
click at [599, 116] on div "teasing song 'Saturday" at bounding box center [587, 125] width 180 height 35
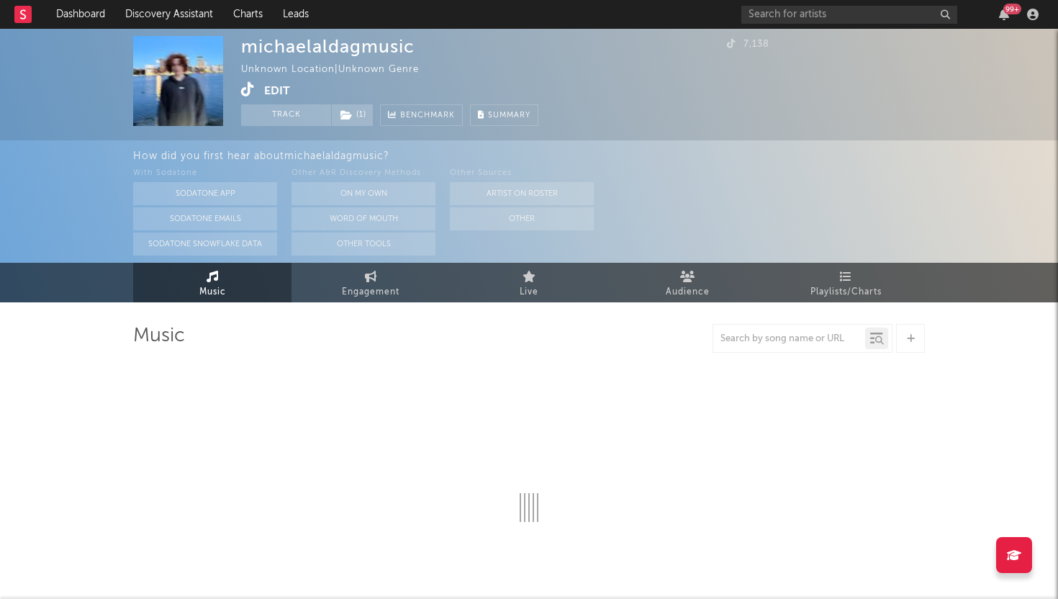
select select "1w"
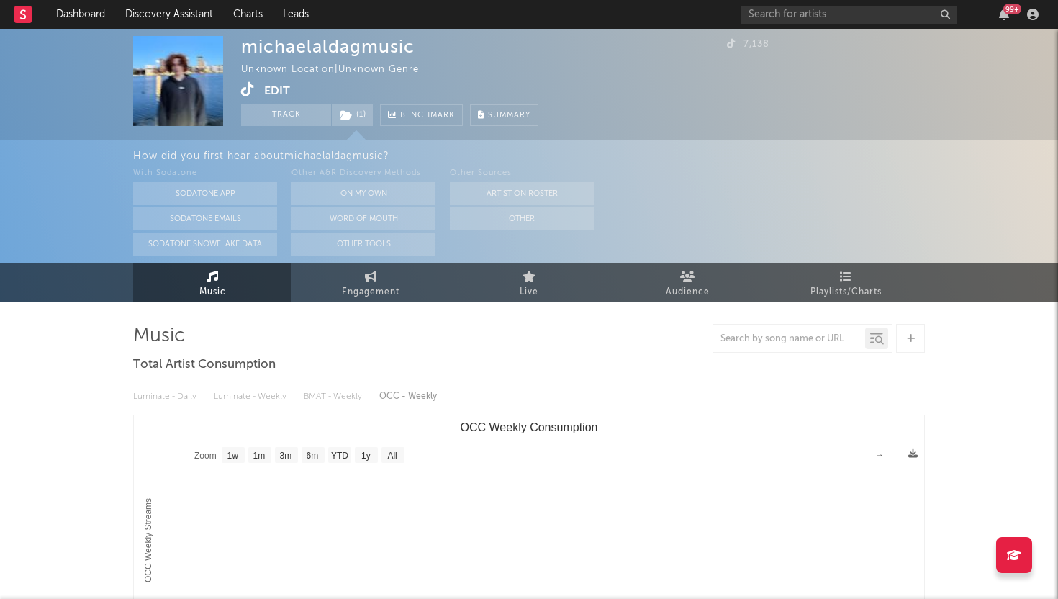
click at [247, 90] on icon at bounding box center [248, 89] width 14 height 14
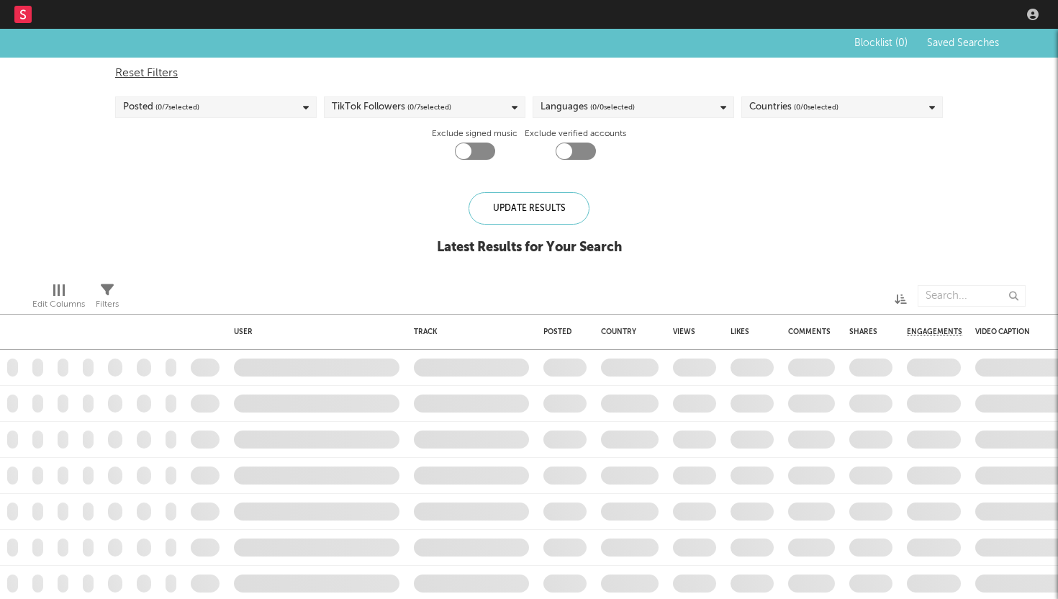
checkbox input "true"
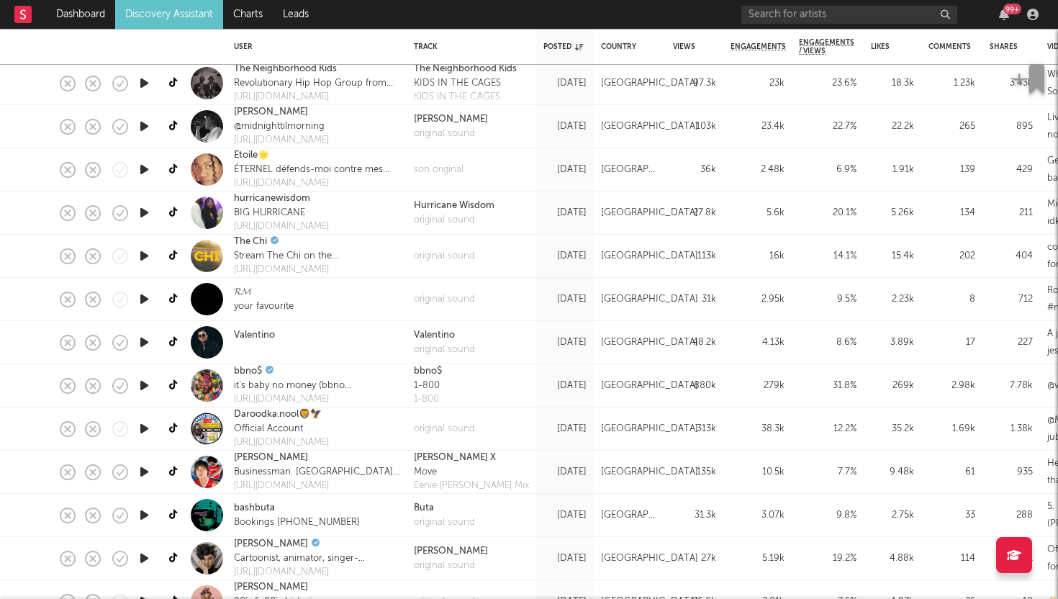
click at [498, 302] on div "original sound" at bounding box center [472, 299] width 130 height 43
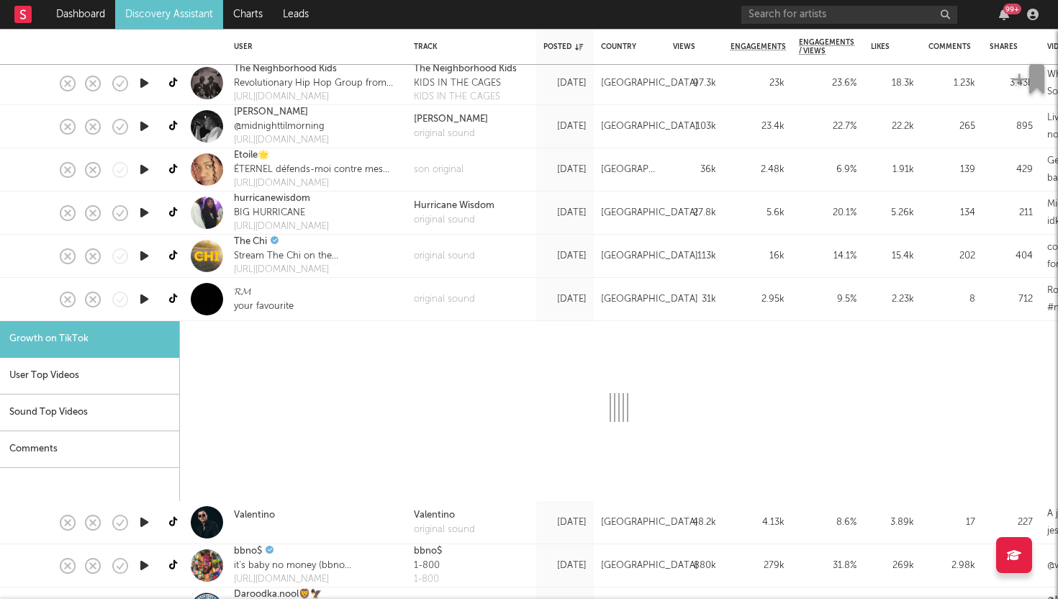
select select "1m"
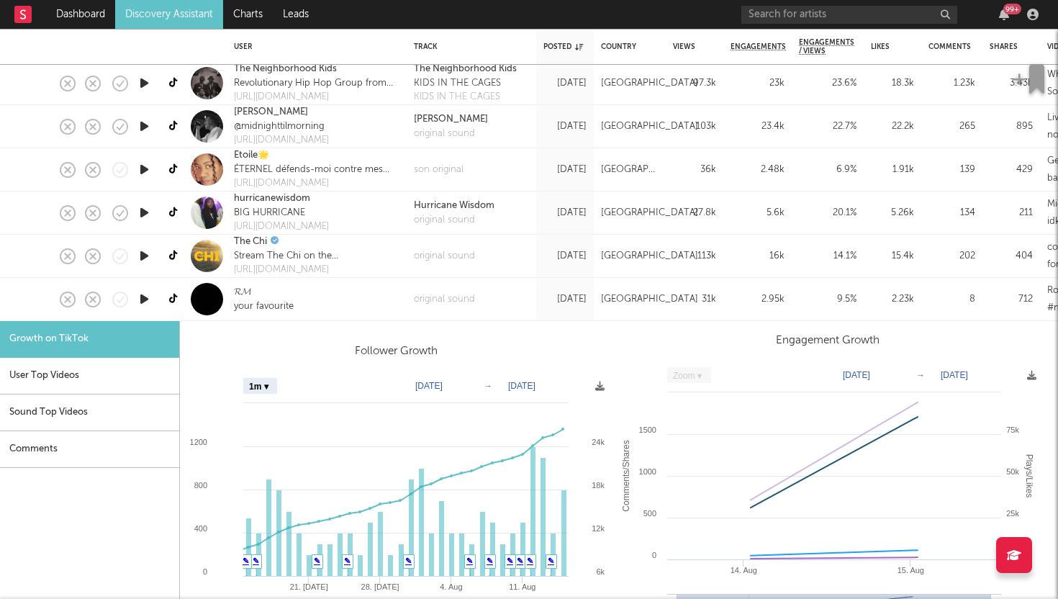
click at [497, 291] on div "original sound" at bounding box center [472, 299] width 130 height 43
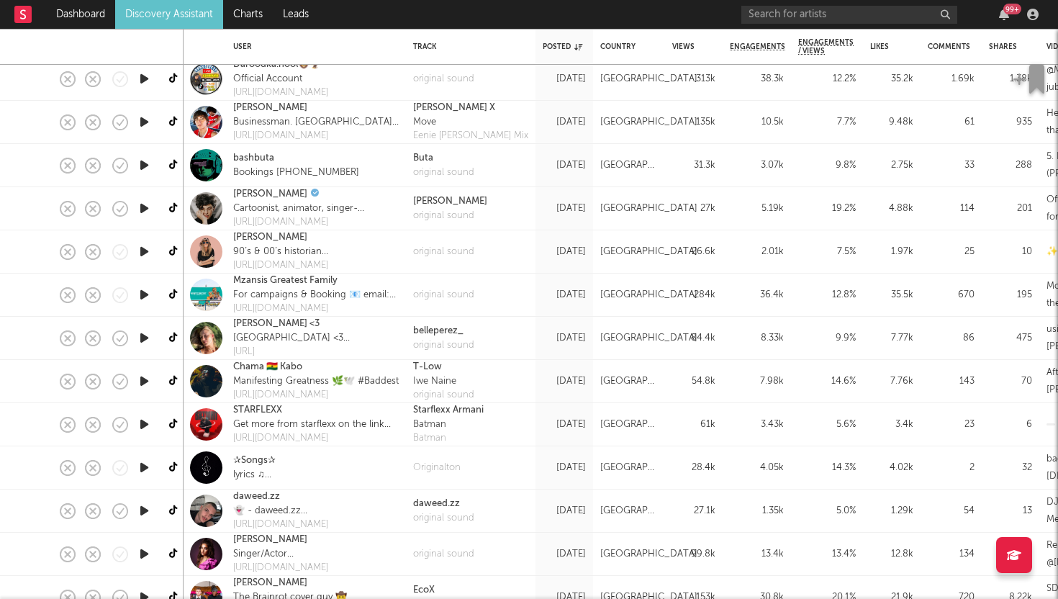
click at [500, 340] on div "belleperez_ original sound" at bounding box center [471, 338] width 130 height 43
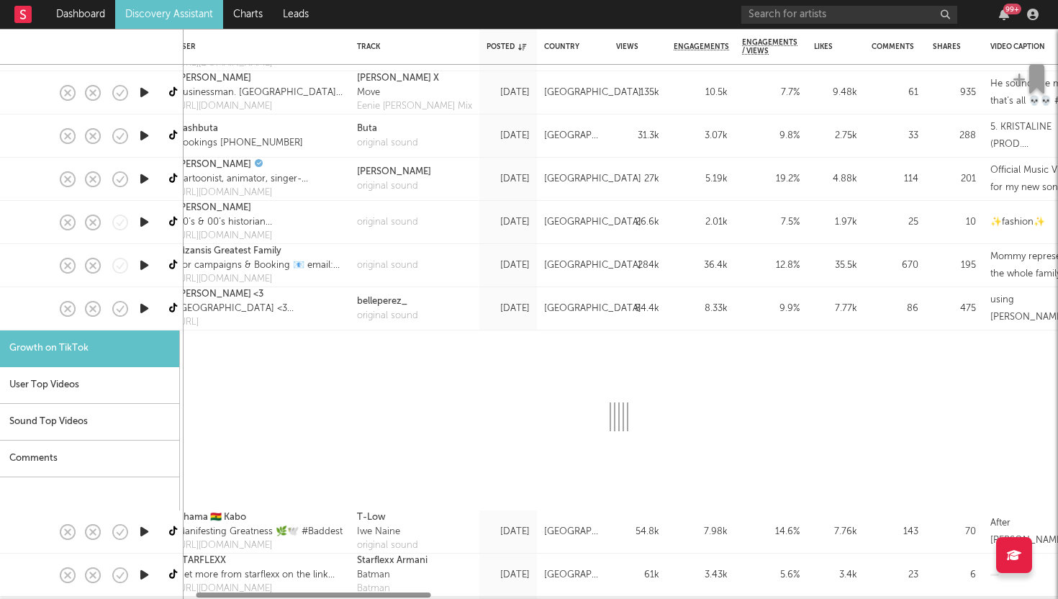
select select "1m"
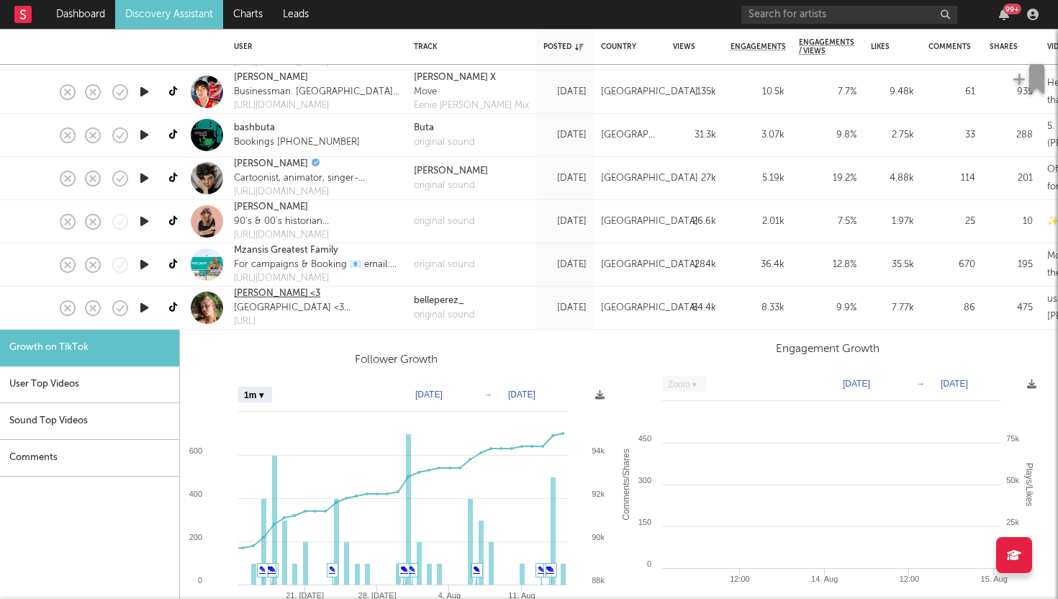
click at [266, 293] on link "[PERSON_NAME] <3" at bounding box center [277, 293] width 86 height 14
click at [508, 315] on div "belleperez_ original sound" at bounding box center [472, 307] width 130 height 43
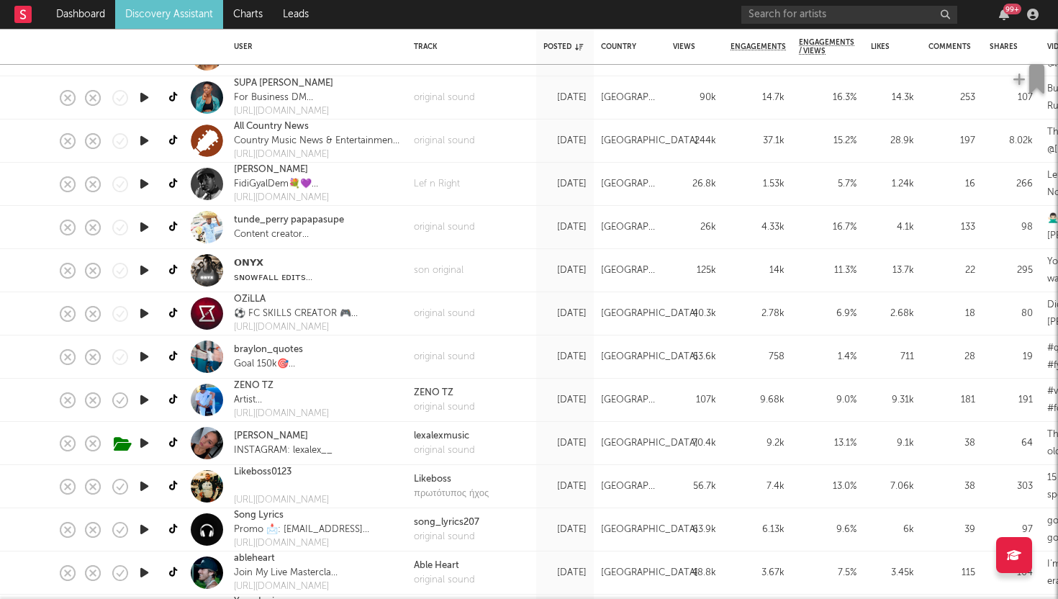
click at [363, 449] on div "Lex Alex INSTAGRAM: lexalex__" at bounding box center [317, 443] width 180 height 43
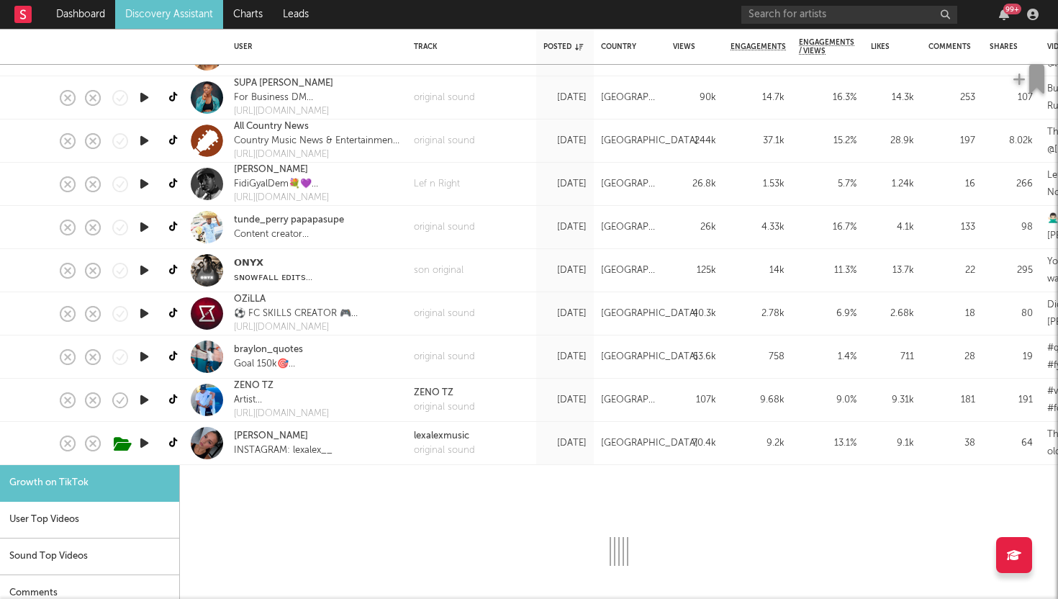
select select "1m"
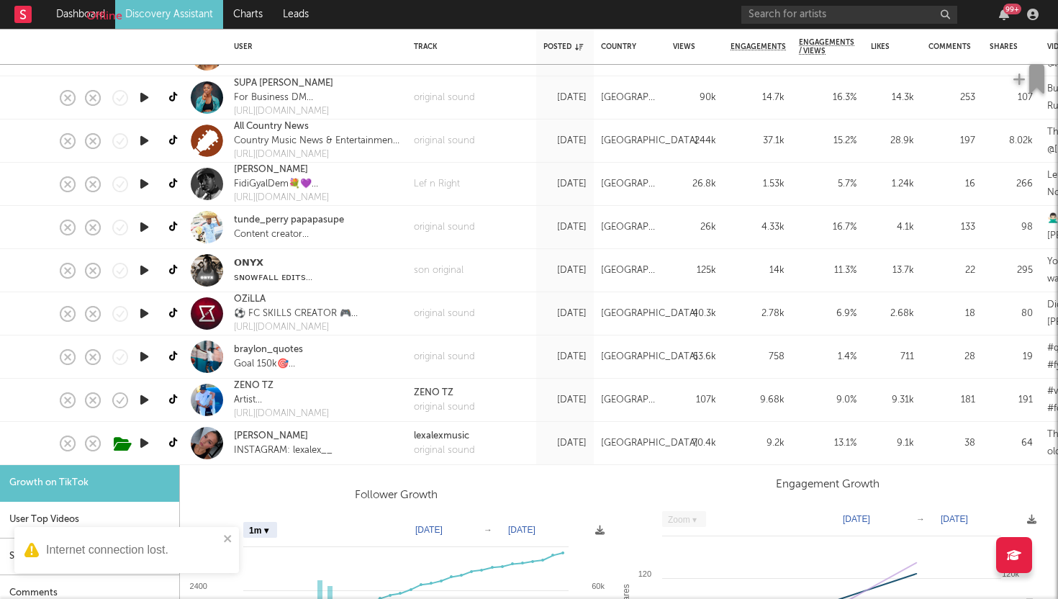
click at [381, 453] on div "Lex Alex INSTAGRAM: lexalex__" at bounding box center [317, 443] width 180 height 43
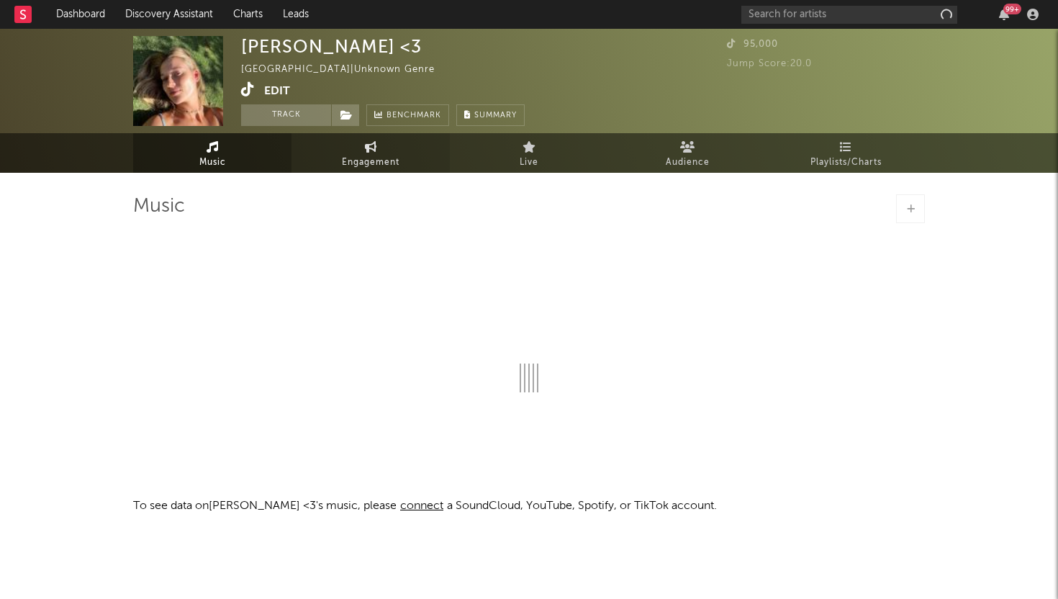
select select "1w"
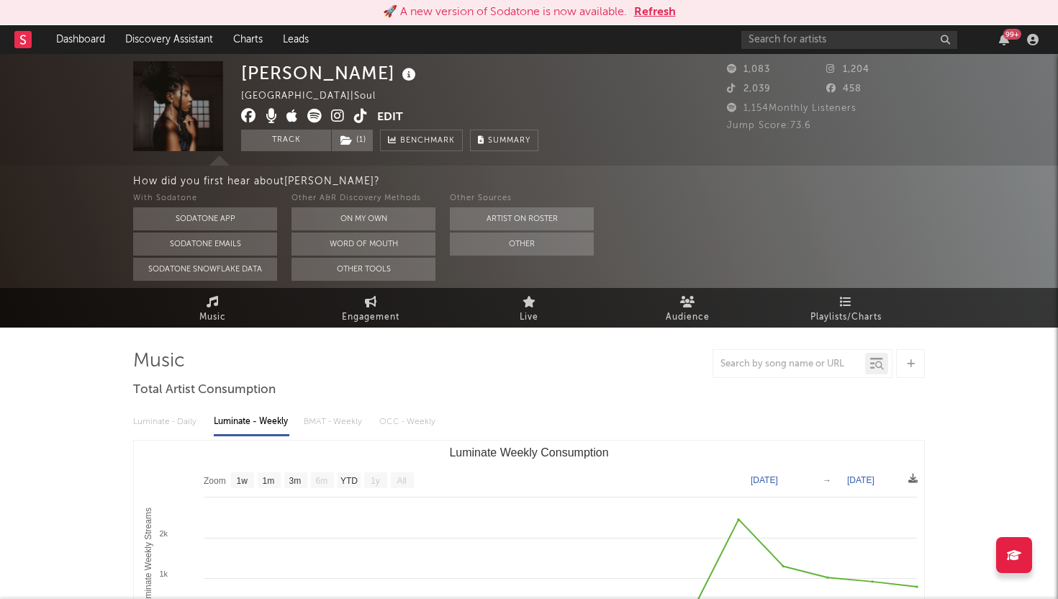
select select "1w"
